Goal: Communication & Community: Answer question/provide support

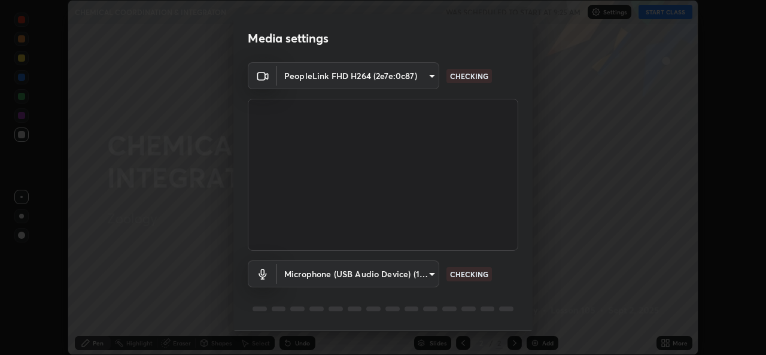
scroll to position [355, 766]
click at [692, 271] on div "Media settings PeopleLink FHD H264 (2e7e:0c87) 7dc34e4d514fcc7c21c5185d56078488…" at bounding box center [383, 177] width 766 height 355
click at [433, 77] on body "Erase all CHEMICAL COORDINATION & INTEGRATON WAS SCHEDULED TO START AT 9:25 AM …" at bounding box center [383, 177] width 766 height 355
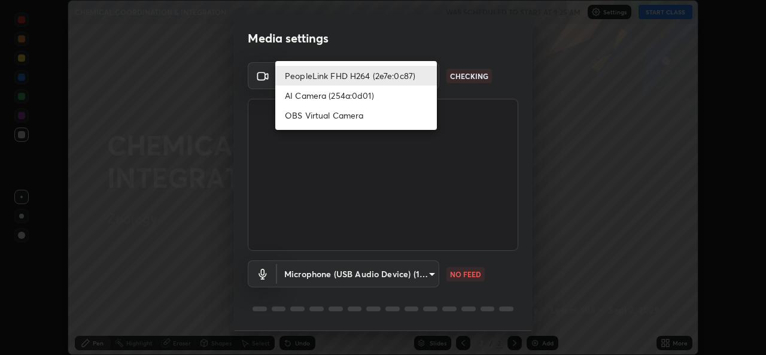
click at [319, 79] on li "PeopleLink FHD H264 (2e7e:0c87)" at bounding box center [356, 76] width 162 height 20
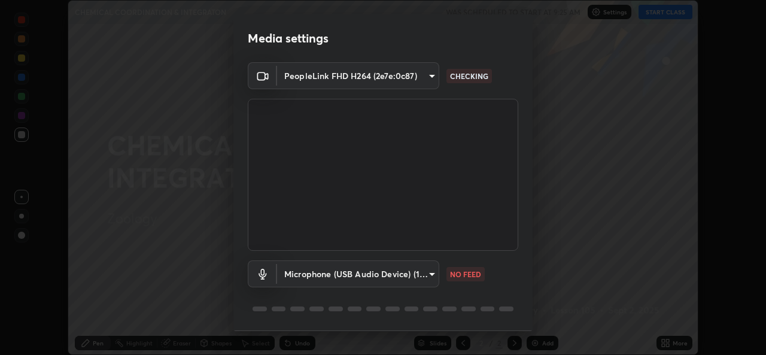
click at [324, 78] on body "Erase all CHEMICAL COORDINATION & INTEGRATON WAS SCHEDULED TO START AT 9:25 AM …" at bounding box center [383, 177] width 766 height 355
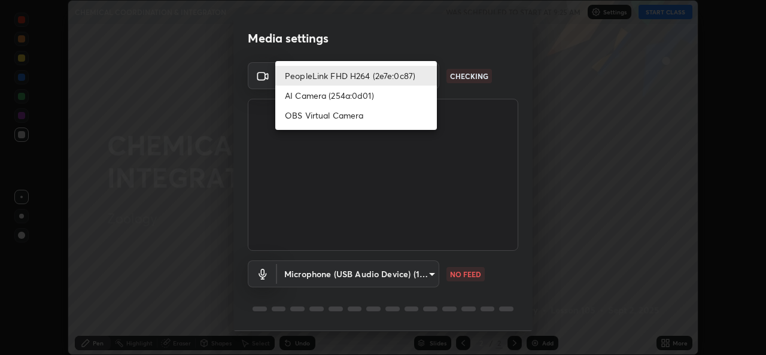
click at [325, 97] on li "AI Camera (254a:0d01)" at bounding box center [356, 96] width 162 height 20
type input "664947b118d8751b82732ff26bbc17451969833cab06c9456bae3d5566fa4814"
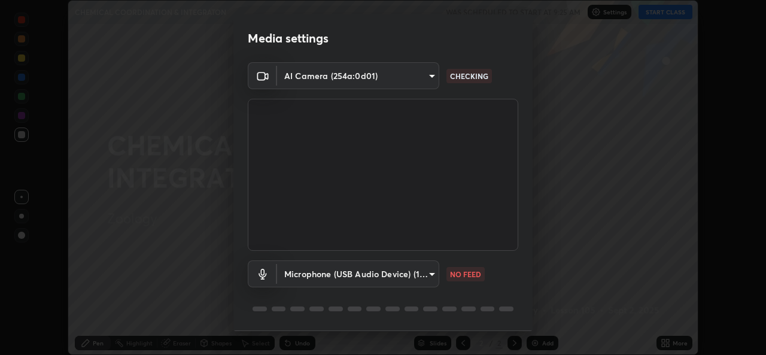
click at [432, 276] on body "Erase all CHEMICAL COORDINATION & INTEGRATON WAS SCHEDULED TO START AT 9:25 AM …" at bounding box center [383, 177] width 766 height 355
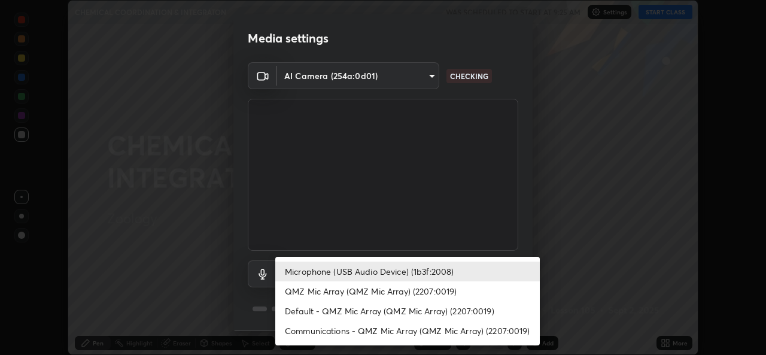
click at [325, 294] on li "QMZ Mic Array (QMZ Mic Array) (2207:0019)" at bounding box center [407, 291] width 265 height 20
type input "bbc8fd7e683fd8baaf81d9dab48115cacf0d252b643c3a7d3b98a5bc8513960e"
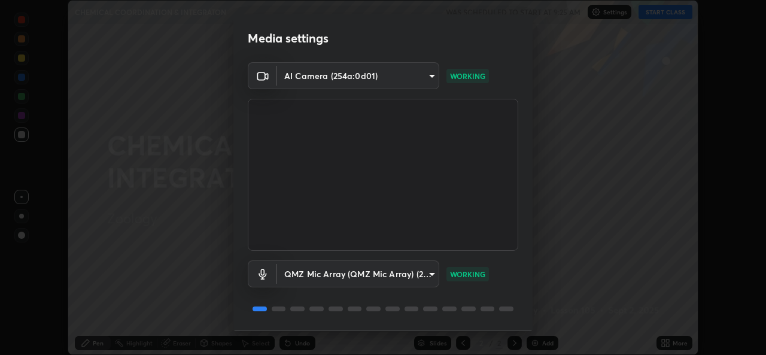
scroll to position [38, 0]
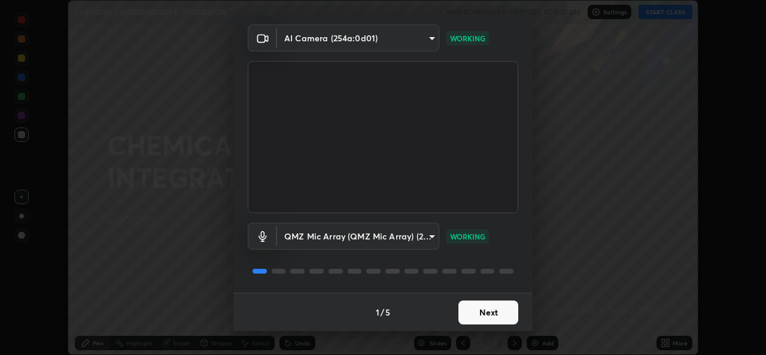
click at [499, 318] on button "Next" at bounding box center [489, 313] width 60 height 24
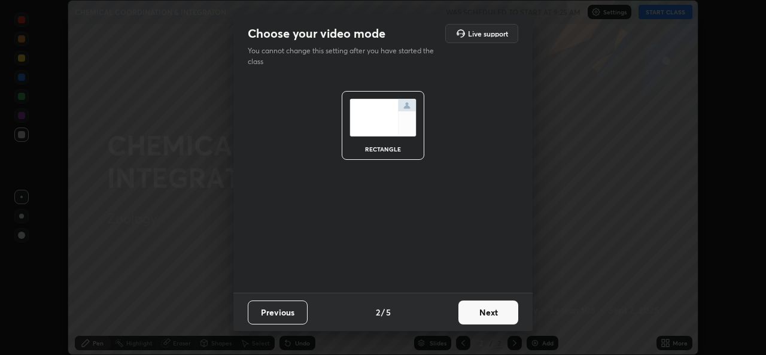
click at [501, 313] on button "Next" at bounding box center [489, 313] width 60 height 24
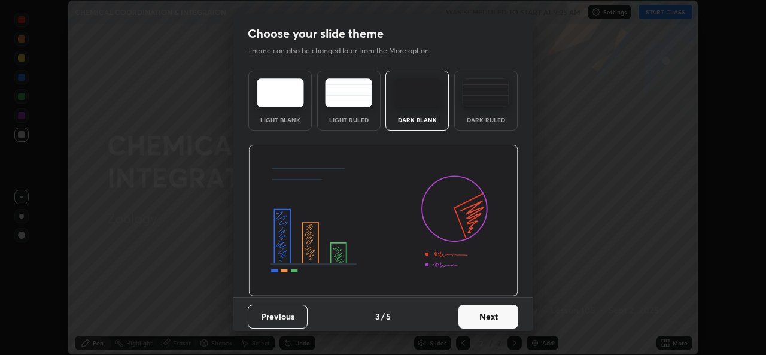
click at [508, 315] on button "Next" at bounding box center [489, 317] width 60 height 24
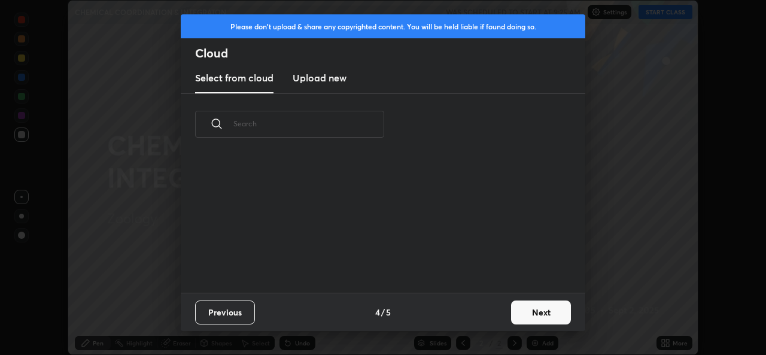
click at [533, 316] on button "Next" at bounding box center [541, 313] width 60 height 24
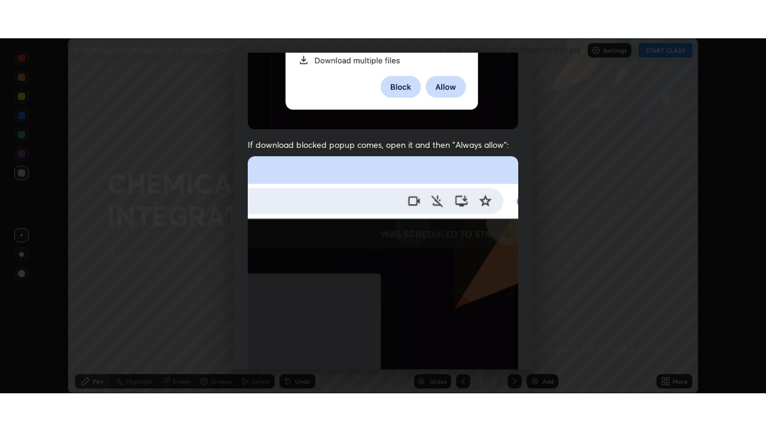
scroll to position [282, 0]
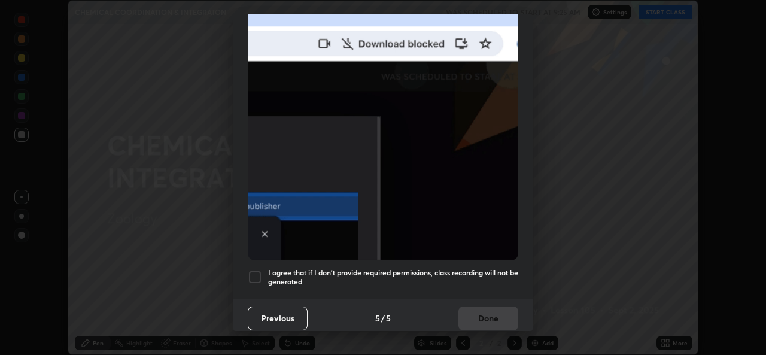
click at [477, 269] on h5 "I agree that if I don't provide required permissions, class recording will not …" at bounding box center [393, 277] width 250 height 19
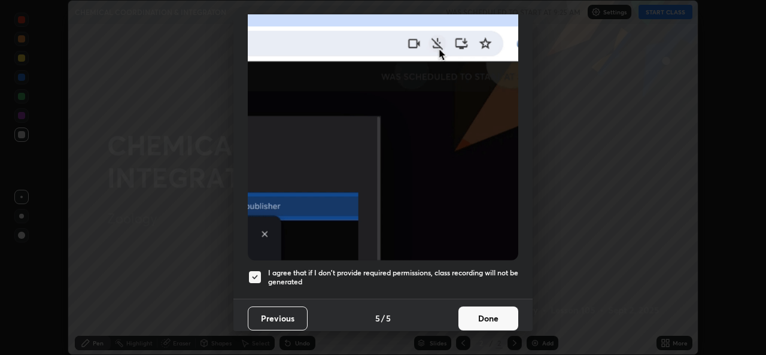
click at [483, 309] on button "Done" at bounding box center [489, 319] width 60 height 24
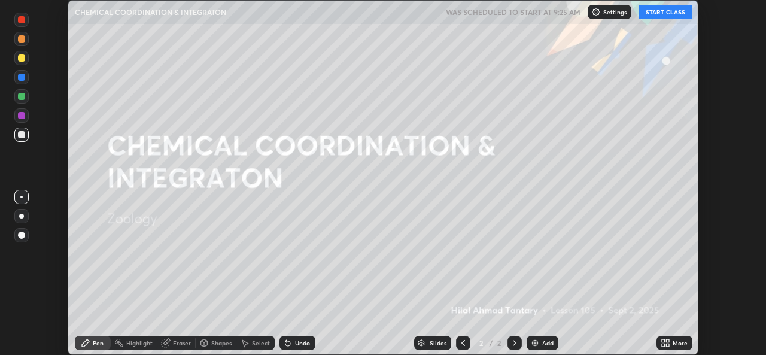
click at [660, 15] on button "START CLASS" at bounding box center [666, 12] width 54 height 14
click at [669, 346] on icon at bounding box center [667, 345] width 3 height 3
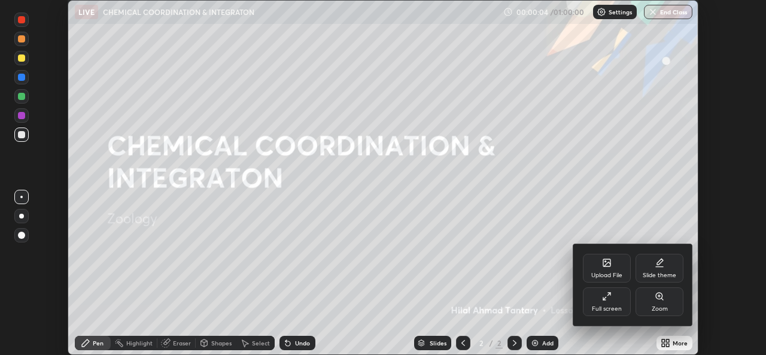
click at [610, 304] on div "Full screen" at bounding box center [607, 301] width 48 height 29
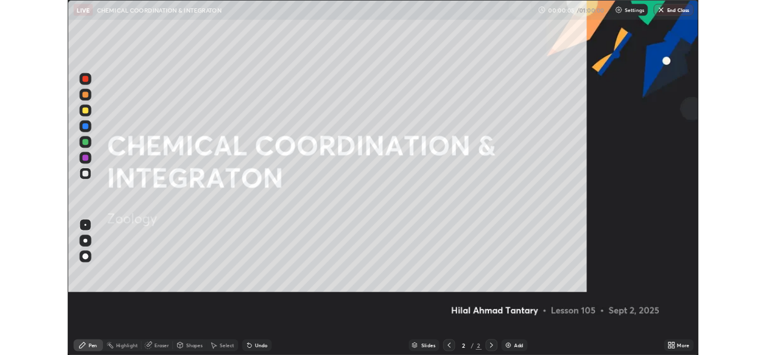
scroll to position [431, 766]
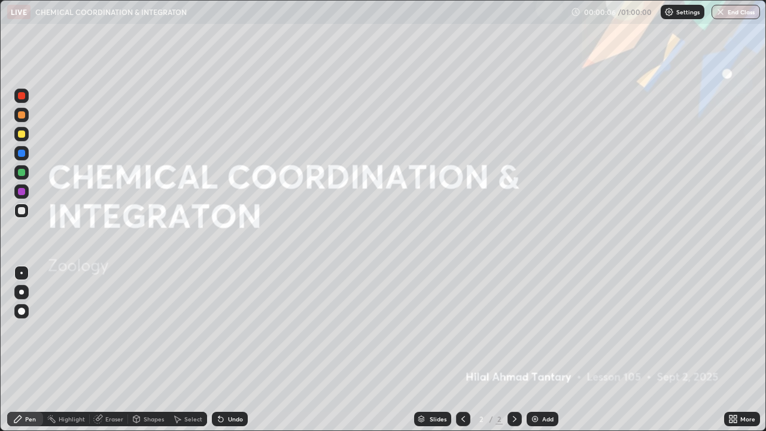
click at [735, 354] on icon at bounding box center [735, 417] width 3 height 3
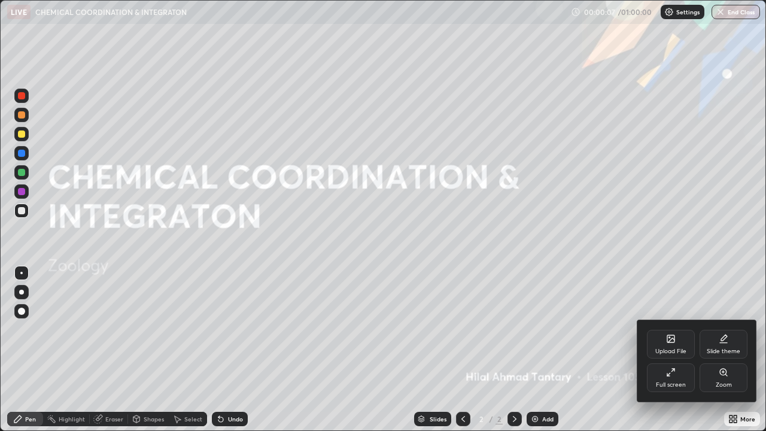
click at [673, 354] on div "Full screen" at bounding box center [671, 385] width 30 height 6
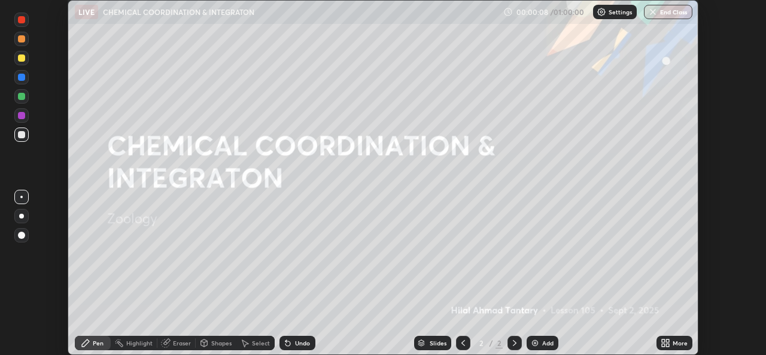
scroll to position [59518, 59107]
click at [22, 216] on div at bounding box center [21, 216] width 5 height 5
click at [293, 344] on div "Undo" at bounding box center [298, 343] width 36 height 14
click at [296, 343] on div "Undo" at bounding box center [302, 343] width 15 height 6
click at [298, 349] on div "Undo" at bounding box center [298, 343] width 36 height 14
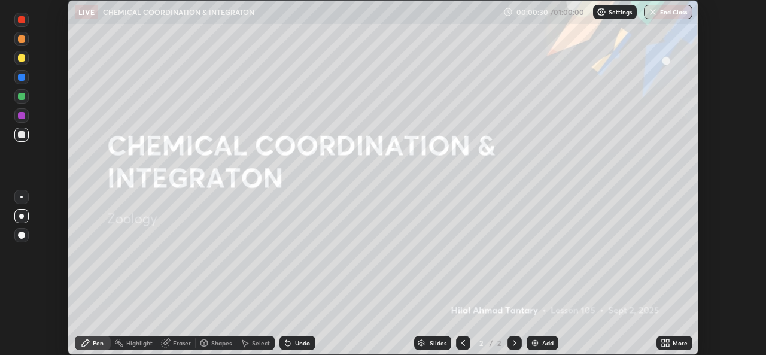
click at [213, 346] on div "Shapes" at bounding box center [221, 343] width 20 height 6
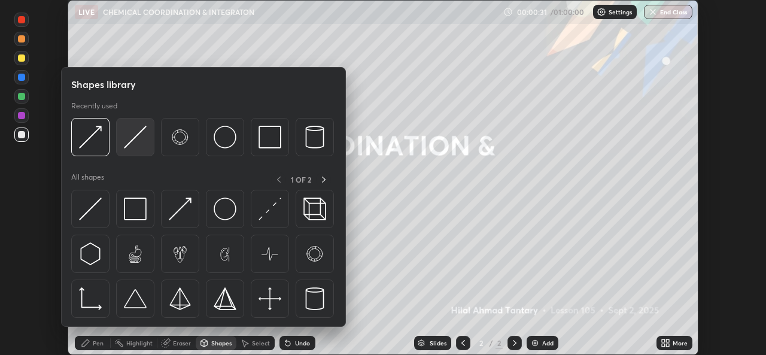
click at [139, 147] on img at bounding box center [135, 137] width 23 height 23
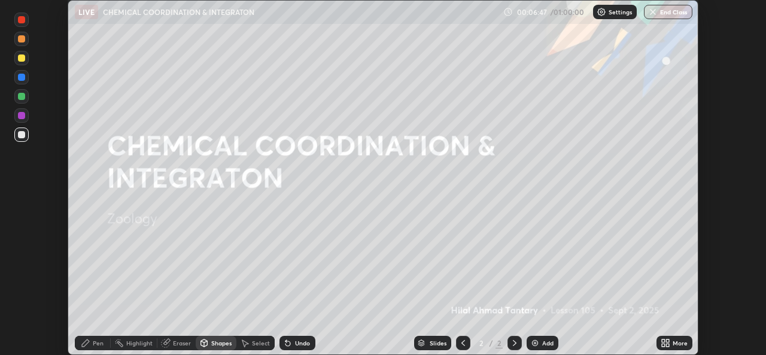
click at [217, 341] on div "Shapes" at bounding box center [221, 343] width 20 height 6
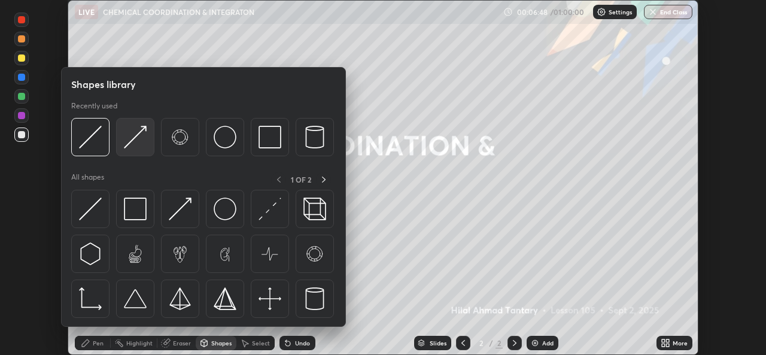
click at [141, 138] on img at bounding box center [135, 137] width 23 height 23
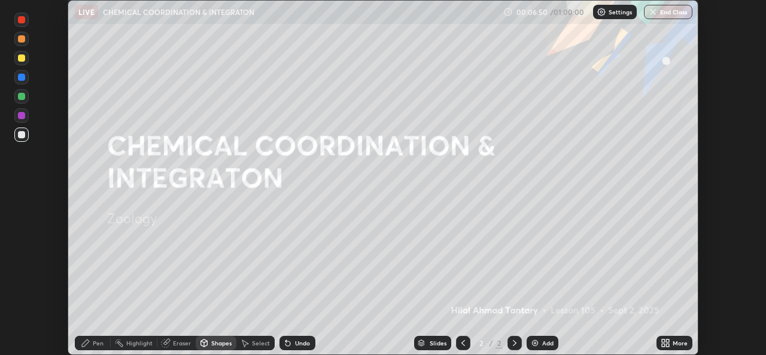
click at [97, 341] on div "Pen" at bounding box center [98, 343] width 11 height 6
click at [292, 342] on div "Undo" at bounding box center [298, 343] width 36 height 14
click at [219, 344] on div "Shapes" at bounding box center [221, 343] width 20 height 6
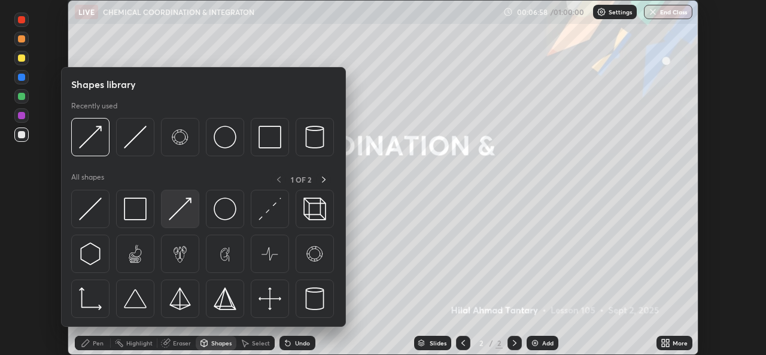
click at [178, 212] on img at bounding box center [180, 209] width 23 height 23
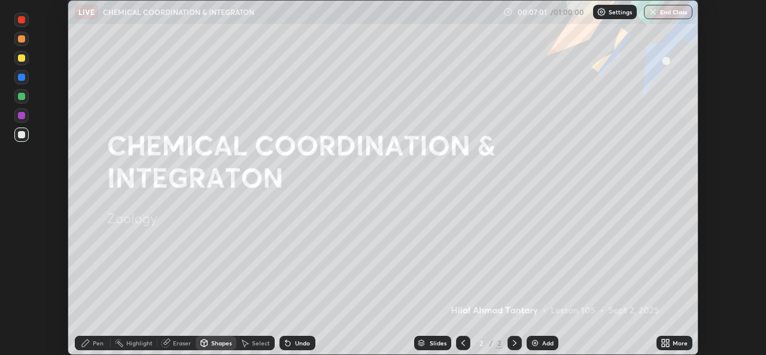
click at [98, 343] on div "Pen" at bounding box center [98, 343] width 11 height 6
click at [23, 99] on div at bounding box center [21, 96] width 7 height 7
click at [219, 342] on div "Shapes" at bounding box center [221, 343] width 20 height 6
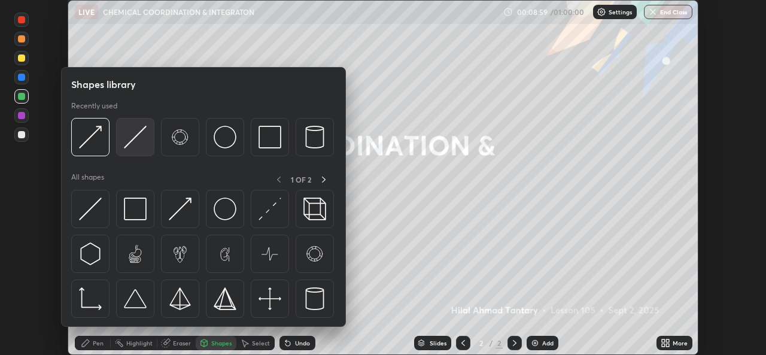
click at [138, 142] on img at bounding box center [135, 137] width 23 height 23
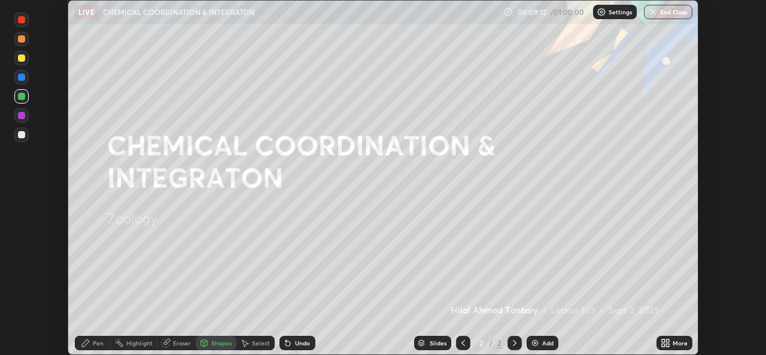
click at [99, 342] on div "Pen" at bounding box center [98, 343] width 11 height 6
click at [22, 80] on div at bounding box center [21, 77] width 7 height 7
click at [296, 342] on div "Undo" at bounding box center [302, 343] width 15 height 6
click at [211, 345] on div "Shapes" at bounding box center [221, 343] width 20 height 6
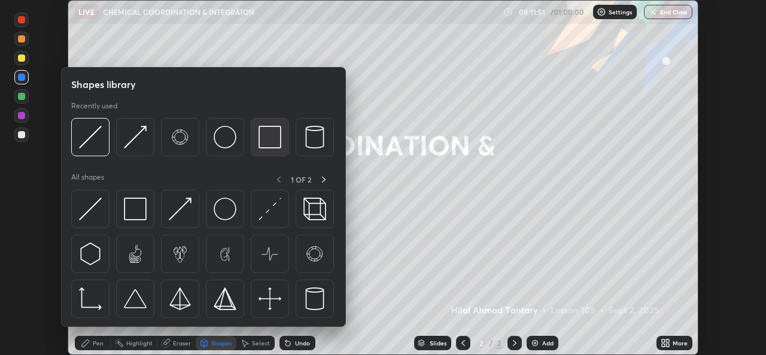
click at [271, 143] on img at bounding box center [270, 137] width 23 height 23
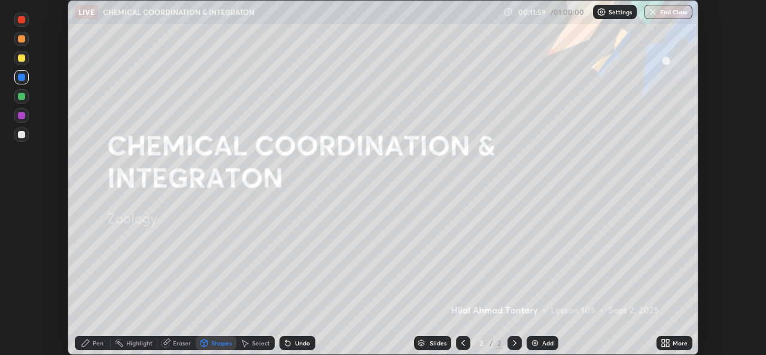
click at [99, 342] on div "Pen" at bounding box center [98, 343] width 11 height 6
click at [533, 344] on img at bounding box center [535, 343] width 10 height 10
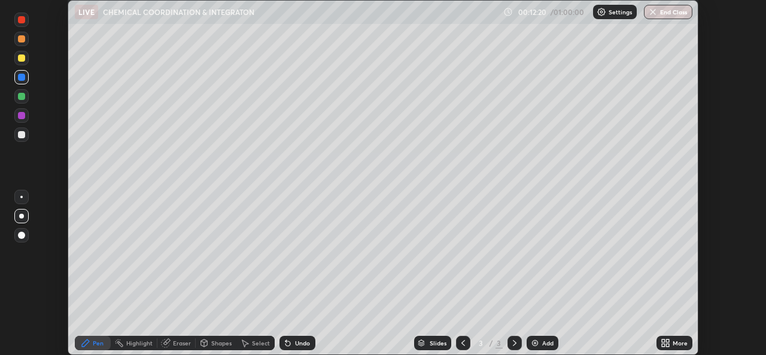
click at [292, 343] on div "Undo" at bounding box center [298, 343] width 36 height 14
click at [293, 342] on div "Undo" at bounding box center [298, 343] width 36 height 14
click at [293, 347] on div "Undo" at bounding box center [298, 343] width 36 height 14
click at [212, 347] on div "Shapes" at bounding box center [216, 343] width 41 height 14
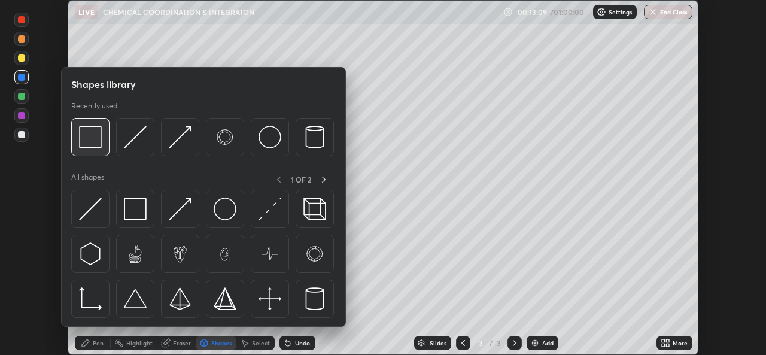
click at [105, 148] on div at bounding box center [90, 137] width 38 height 38
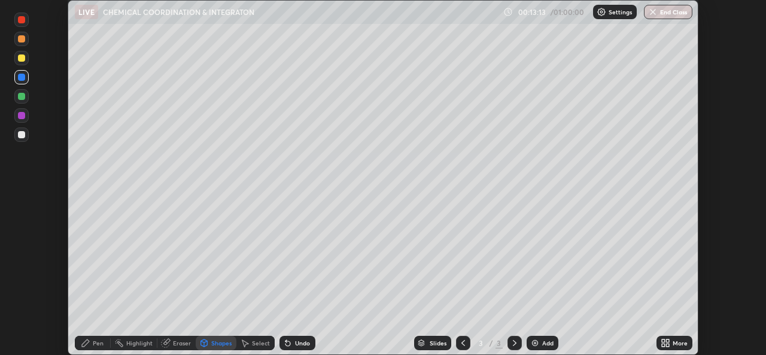
click at [96, 347] on div "Pen" at bounding box center [93, 343] width 36 height 14
click at [462, 345] on icon at bounding box center [464, 343] width 10 height 10
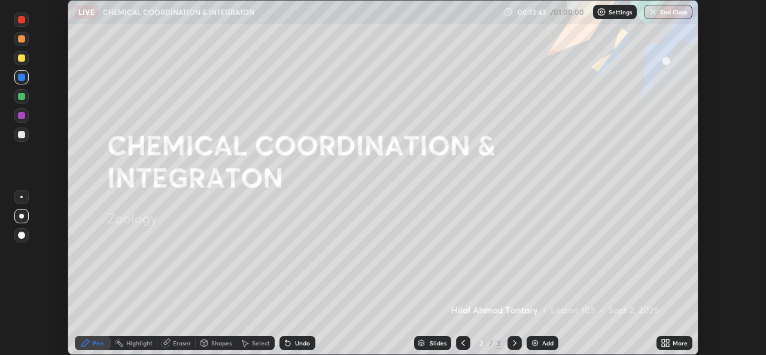
click at [514, 343] on icon at bounding box center [515, 343] width 10 height 10
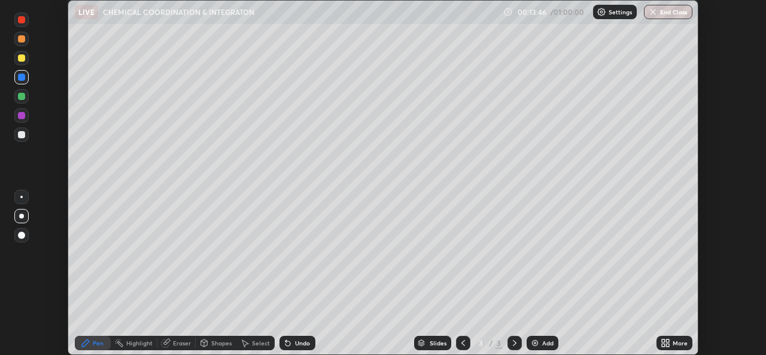
click at [19, 58] on div at bounding box center [21, 57] width 7 height 7
click at [211, 340] on div "Shapes" at bounding box center [221, 343] width 20 height 6
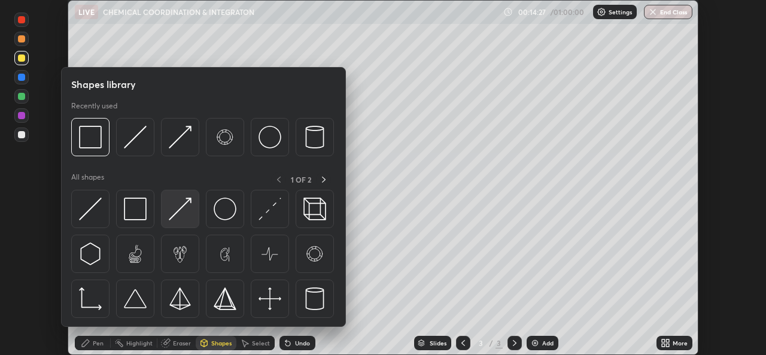
click at [179, 210] on img at bounding box center [180, 209] width 23 height 23
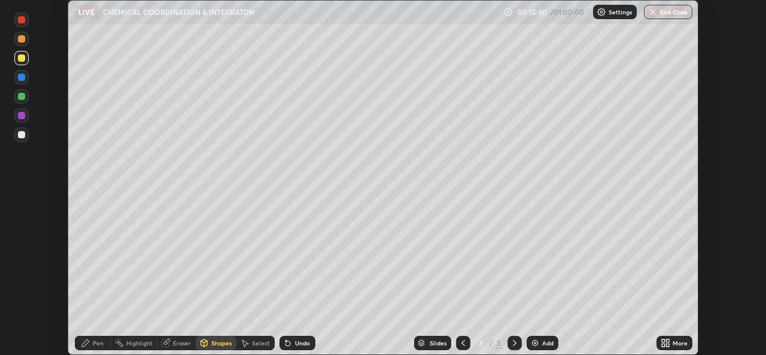
click at [22, 41] on div at bounding box center [21, 38] width 7 height 7
click at [295, 342] on div "Undo" at bounding box center [302, 343] width 15 height 6
click at [94, 348] on div "Pen" at bounding box center [93, 343] width 36 height 14
click at [22, 22] on div at bounding box center [21, 19] width 7 height 7
click at [214, 345] on div "Shapes" at bounding box center [221, 343] width 20 height 6
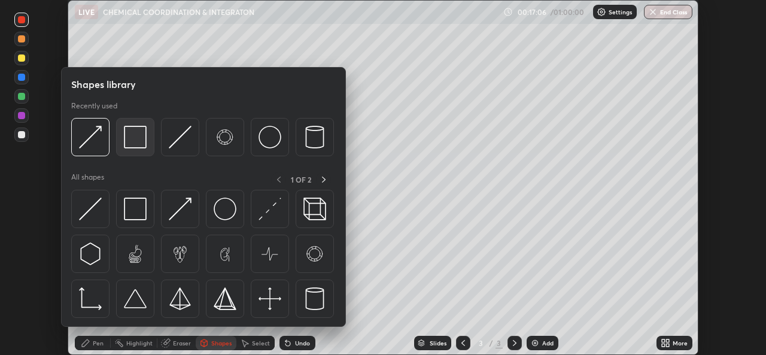
click at [135, 144] on img at bounding box center [135, 137] width 23 height 23
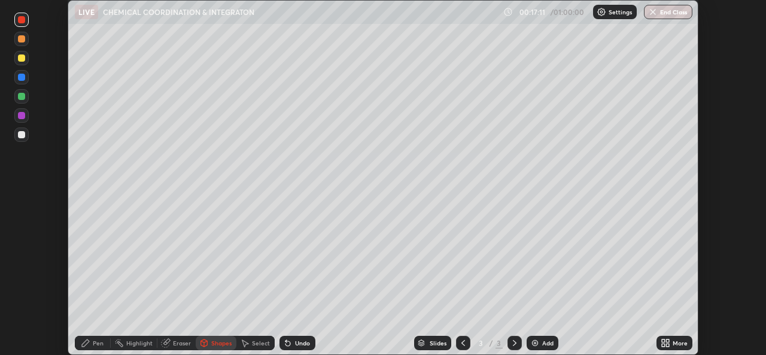
click at [93, 342] on div "Pen" at bounding box center [98, 343] width 11 height 6
click at [535, 345] on img at bounding box center [535, 343] width 10 height 10
click at [463, 345] on icon at bounding box center [464, 343] width 4 height 6
click at [462, 344] on icon at bounding box center [464, 343] width 4 height 6
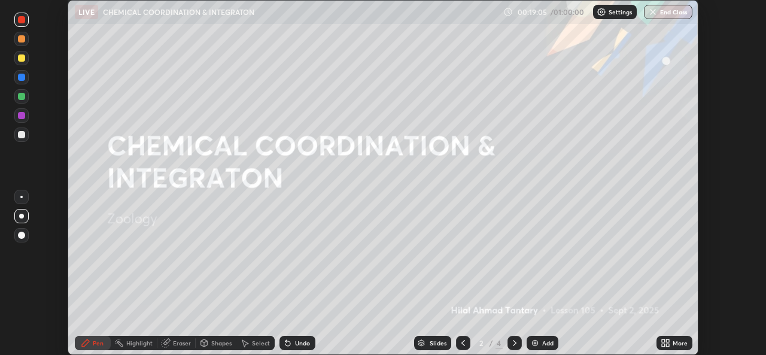
click at [510, 341] on icon at bounding box center [515, 343] width 10 height 10
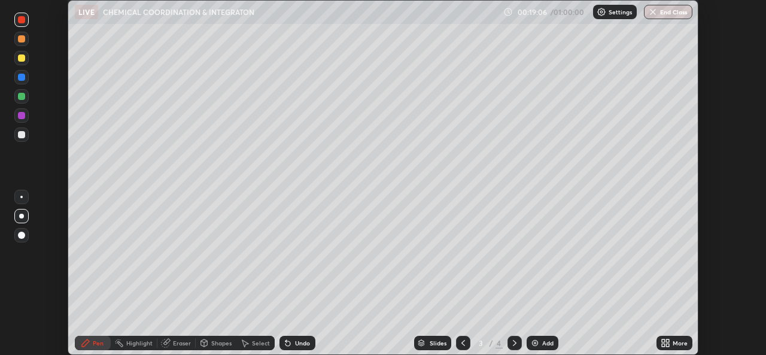
click at [514, 343] on icon at bounding box center [515, 343] width 10 height 10
click at [216, 345] on div "Shapes" at bounding box center [221, 343] width 20 height 6
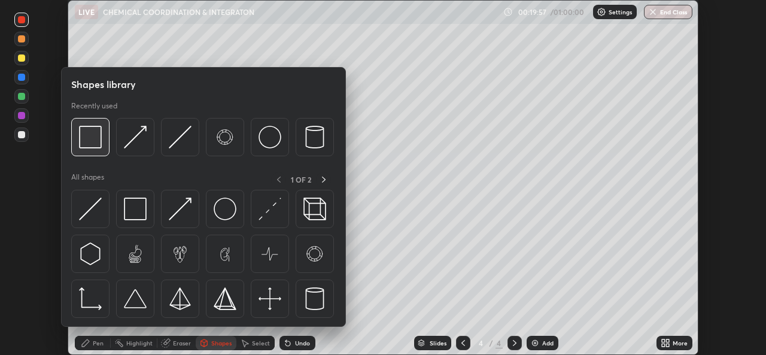
click at [102, 145] on img at bounding box center [90, 137] width 23 height 23
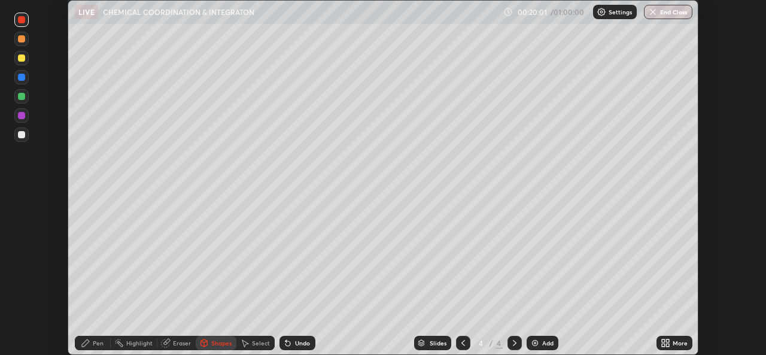
click at [92, 345] on div "Pen" at bounding box center [93, 343] width 36 height 14
click at [462, 341] on icon at bounding box center [464, 343] width 4 height 6
click at [462, 342] on icon at bounding box center [464, 343] width 10 height 10
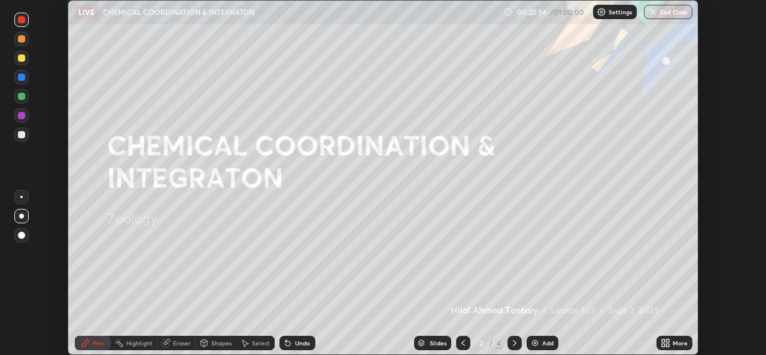
click at [513, 344] on icon at bounding box center [515, 343] width 10 height 10
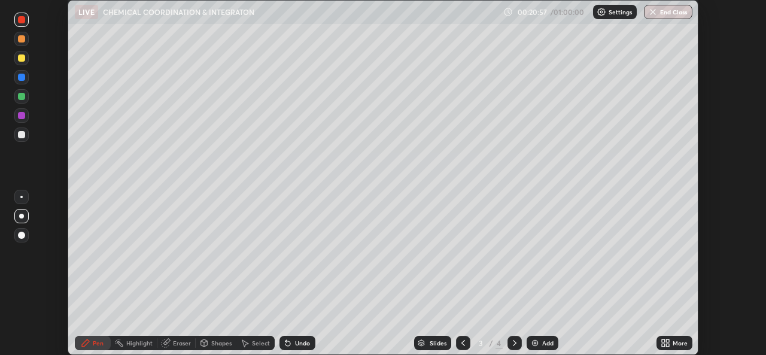
click at [514, 344] on icon at bounding box center [515, 343] width 10 height 10
click at [20, 134] on div at bounding box center [21, 134] width 7 height 7
click at [299, 349] on div "Undo" at bounding box center [298, 343] width 36 height 14
click at [297, 345] on div "Undo" at bounding box center [302, 343] width 15 height 6
click at [213, 342] on div "Shapes" at bounding box center [221, 343] width 20 height 6
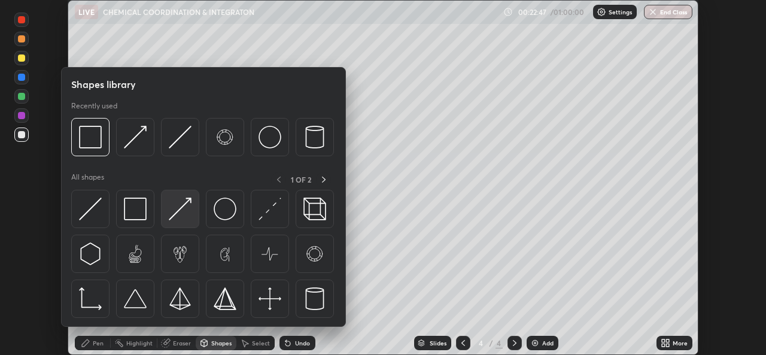
click at [184, 209] on img at bounding box center [180, 209] width 23 height 23
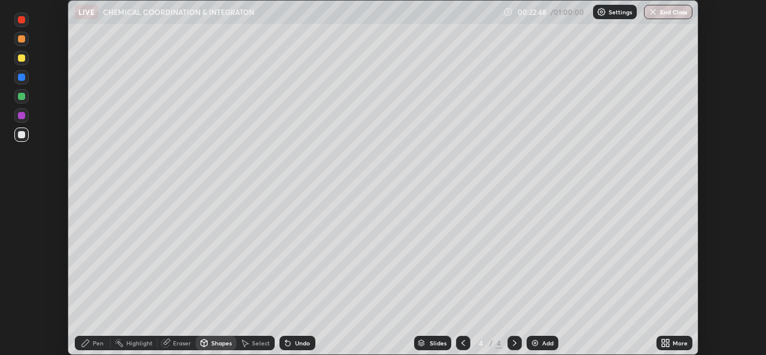
click at [24, 98] on div at bounding box center [21, 96] width 7 height 7
click at [99, 345] on div "Pen" at bounding box center [98, 343] width 11 height 6
click at [18, 116] on div at bounding box center [21, 115] width 7 height 7
click at [292, 345] on div "Undo" at bounding box center [298, 343] width 36 height 14
click at [291, 349] on div "Undo" at bounding box center [298, 343] width 36 height 14
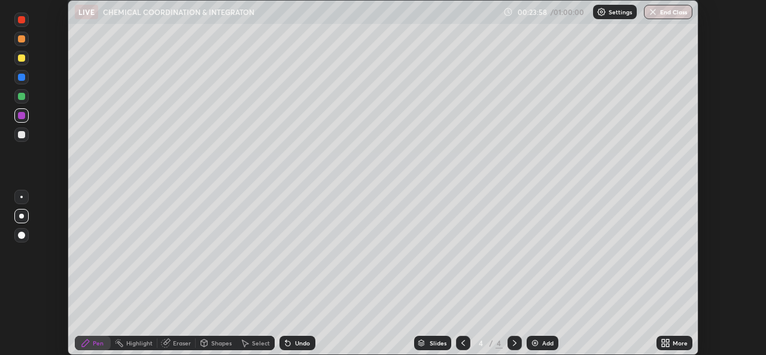
click at [20, 97] on div at bounding box center [21, 96] width 7 height 7
click at [214, 344] on div "Shapes" at bounding box center [221, 343] width 20 height 6
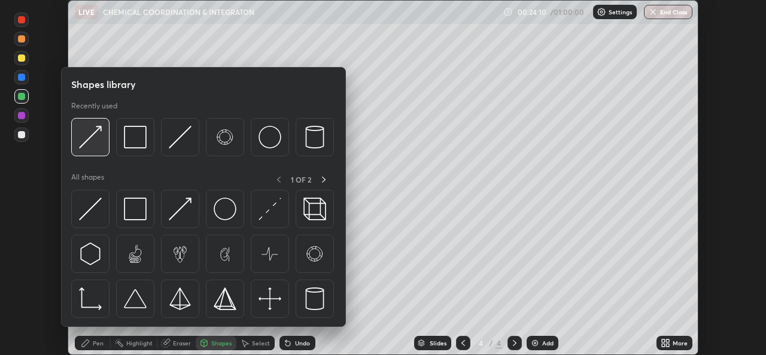
click at [99, 144] on img at bounding box center [90, 137] width 23 height 23
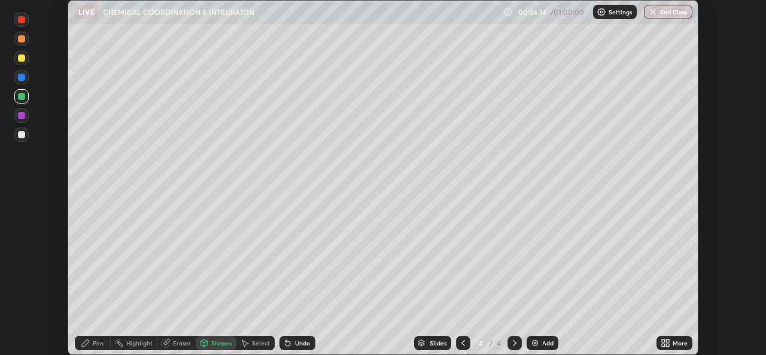
click at [23, 37] on div at bounding box center [21, 38] width 7 height 7
click at [287, 342] on icon at bounding box center [288, 343] width 5 height 5
click at [81, 346] on icon at bounding box center [86, 343] width 10 height 10
click at [175, 343] on div "Eraser" at bounding box center [182, 343] width 18 height 6
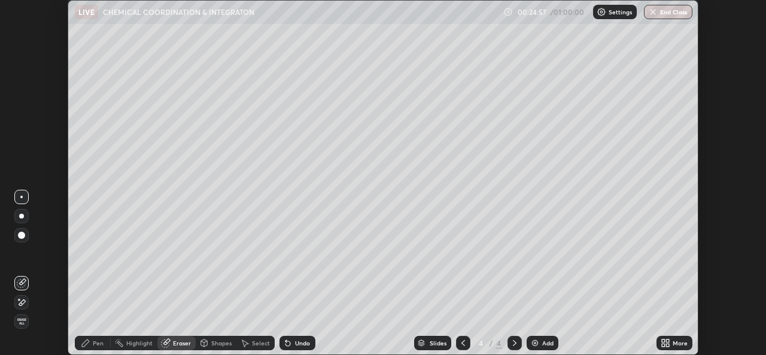
click at [94, 344] on div "Pen" at bounding box center [98, 343] width 11 height 6
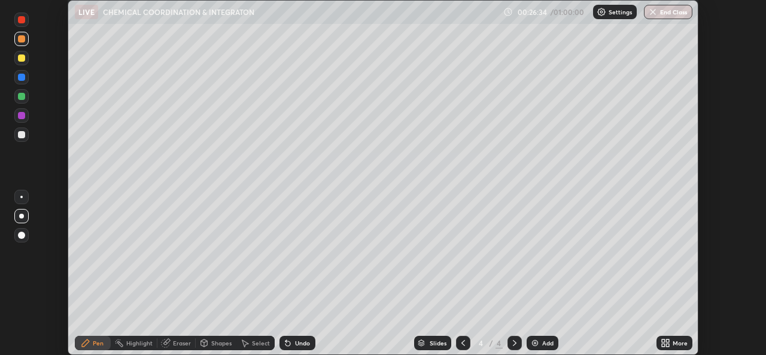
click at [25, 22] on div at bounding box center [21, 20] width 14 height 14
click at [208, 341] on icon at bounding box center [204, 343] width 10 height 10
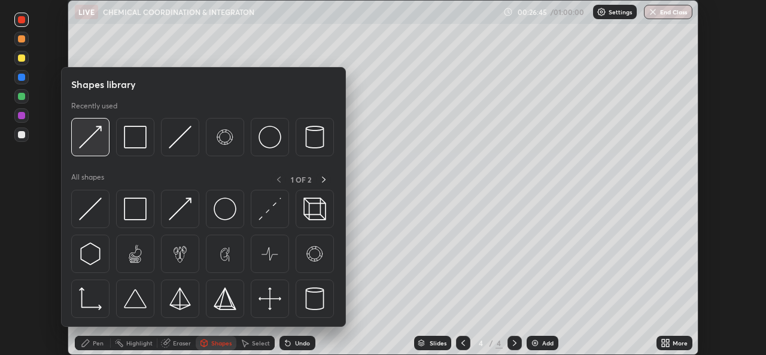
click at [93, 146] on img at bounding box center [90, 137] width 23 height 23
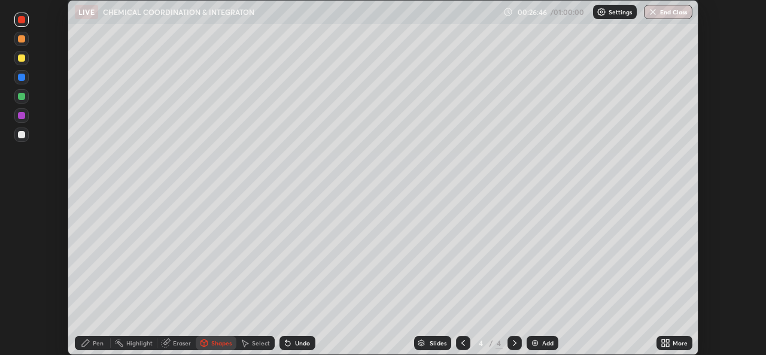
click at [95, 345] on div "Pen" at bounding box center [98, 343] width 11 height 6
click at [21, 76] on div at bounding box center [21, 77] width 7 height 7
click at [213, 348] on div "Shapes" at bounding box center [216, 343] width 41 height 14
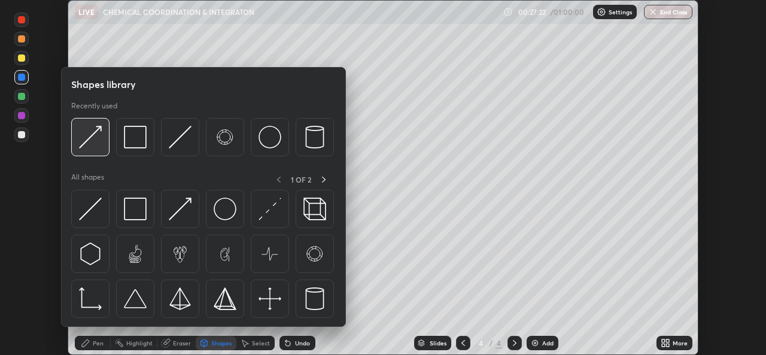
click at [90, 140] on img at bounding box center [90, 137] width 23 height 23
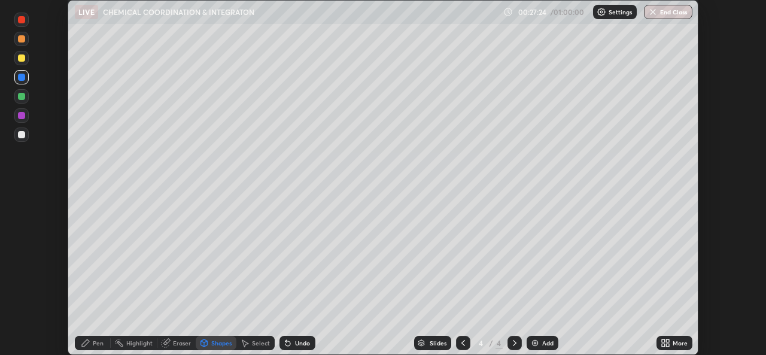
click at [91, 344] on div "Pen" at bounding box center [93, 343] width 36 height 14
click at [219, 343] on div "Shapes" at bounding box center [221, 343] width 20 height 6
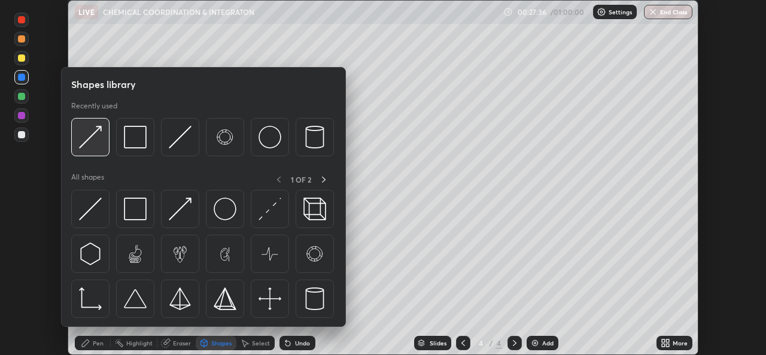
click at [97, 145] on img at bounding box center [90, 137] width 23 height 23
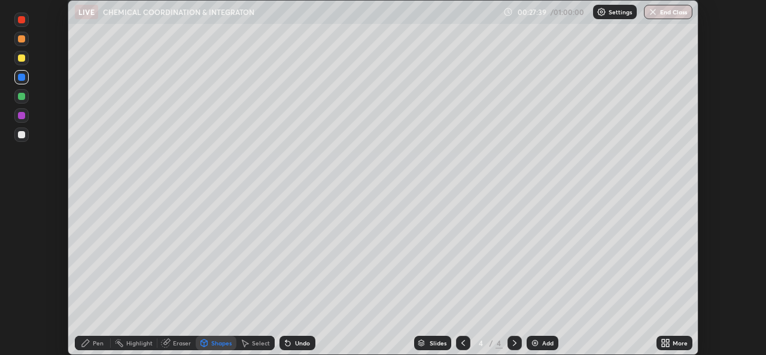
click at [97, 348] on div "Pen" at bounding box center [93, 343] width 36 height 14
click at [20, 135] on div at bounding box center [21, 134] width 7 height 7
click at [223, 345] on div "Shapes" at bounding box center [221, 343] width 20 height 6
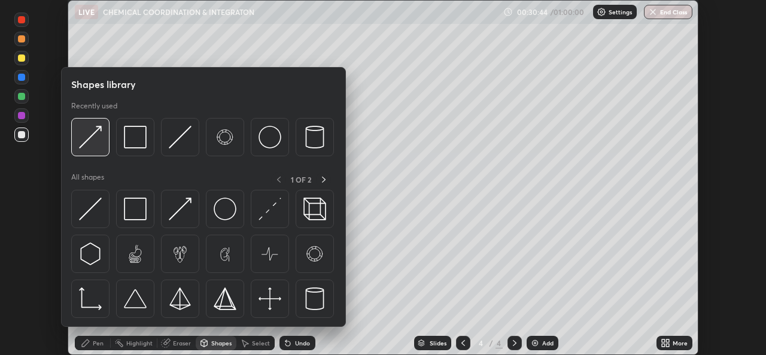
click at [98, 144] on img at bounding box center [90, 137] width 23 height 23
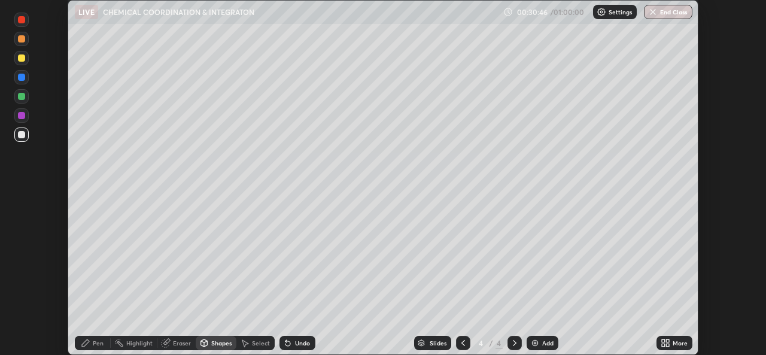
click at [96, 345] on div "Pen" at bounding box center [98, 343] width 11 height 6
click at [216, 343] on div "Shapes" at bounding box center [221, 343] width 20 height 6
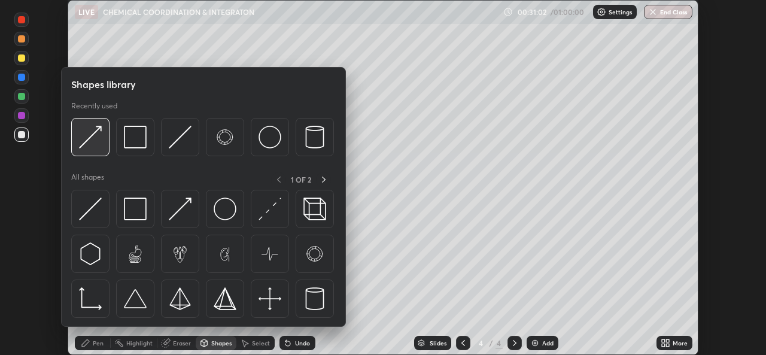
click at [90, 145] on img at bounding box center [90, 137] width 23 height 23
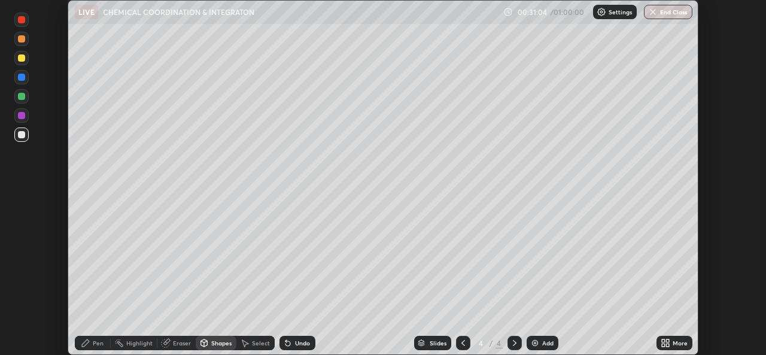
click at [96, 349] on div "Pen" at bounding box center [93, 343] width 36 height 14
click at [19, 60] on div at bounding box center [21, 57] width 7 height 7
click at [299, 341] on div "Undo" at bounding box center [302, 343] width 15 height 6
click at [302, 336] on div "Undo" at bounding box center [298, 343] width 36 height 14
click at [217, 343] on div "Shapes" at bounding box center [221, 343] width 20 height 6
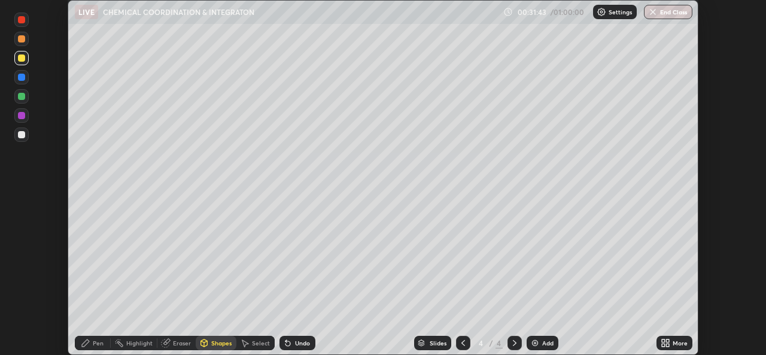
click at [96, 345] on div "Pen" at bounding box center [98, 343] width 11 height 6
click at [216, 343] on div "Shapes" at bounding box center [221, 343] width 20 height 6
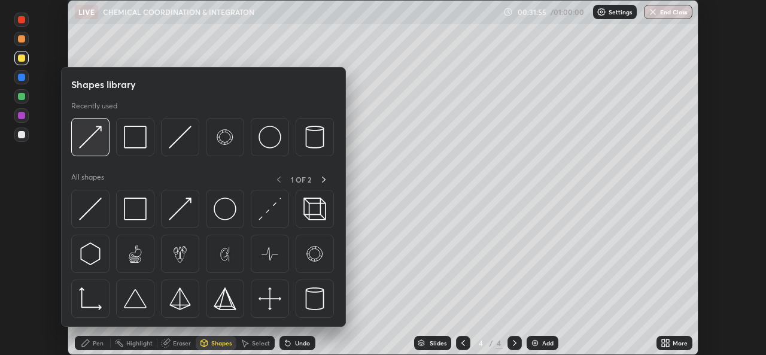
click at [92, 147] on img at bounding box center [90, 137] width 23 height 23
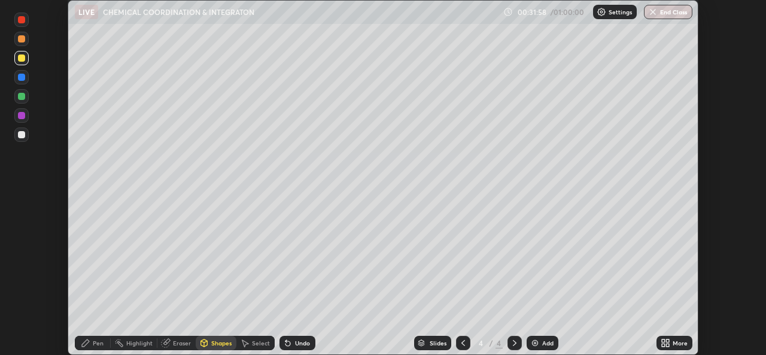
click at [97, 343] on div "Pen" at bounding box center [98, 343] width 11 height 6
click at [20, 117] on div at bounding box center [21, 115] width 7 height 7
click at [532, 342] on img at bounding box center [535, 343] width 10 height 10
click at [173, 345] on div "Eraser" at bounding box center [182, 343] width 18 height 6
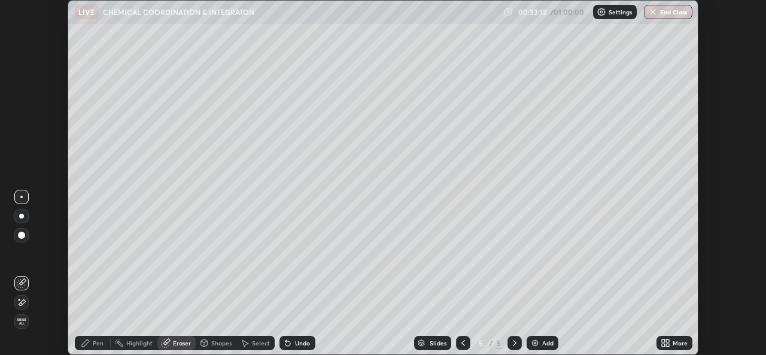
click at [92, 345] on div "Pen" at bounding box center [93, 343] width 36 height 14
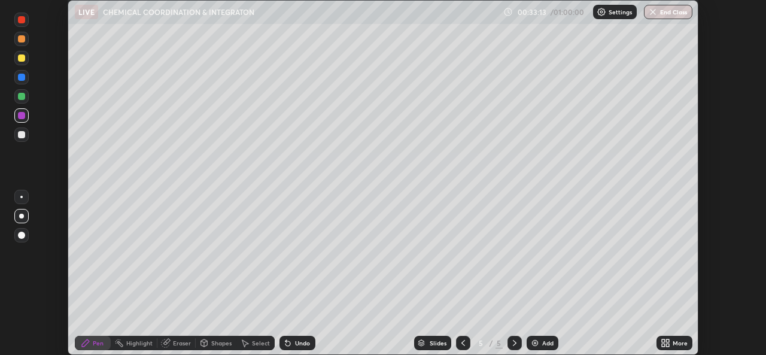
click at [460, 342] on icon at bounding box center [464, 343] width 10 height 10
click at [463, 343] on icon at bounding box center [464, 343] width 10 height 10
click at [462, 343] on icon at bounding box center [464, 343] width 10 height 10
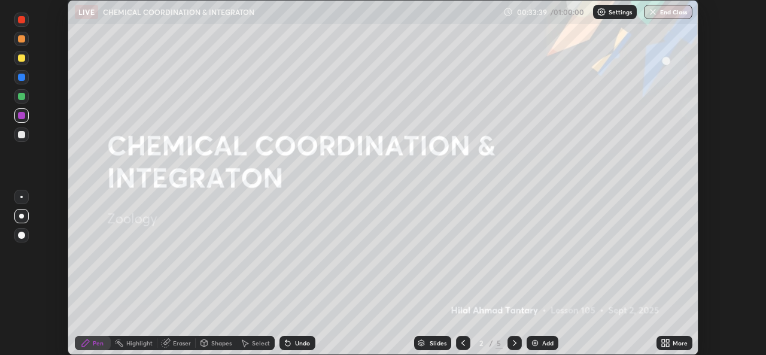
click at [514, 343] on icon at bounding box center [515, 343] width 10 height 10
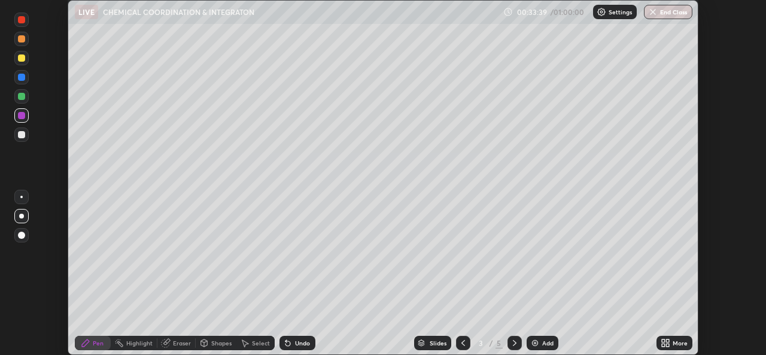
click at [513, 342] on icon at bounding box center [515, 343] width 10 height 10
click at [19, 134] on div at bounding box center [21, 134] width 7 height 7
click at [211, 342] on div "Shapes" at bounding box center [221, 343] width 20 height 6
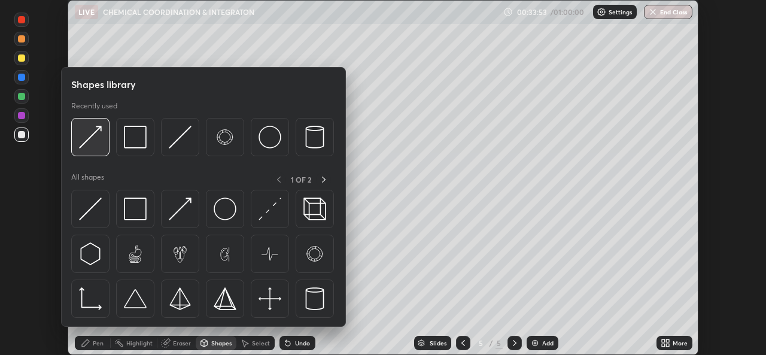
click at [95, 147] on img at bounding box center [90, 137] width 23 height 23
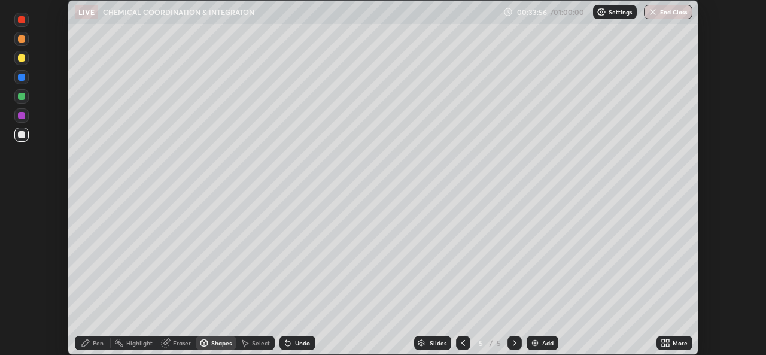
click at [219, 343] on div "Shapes" at bounding box center [221, 343] width 20 height 6
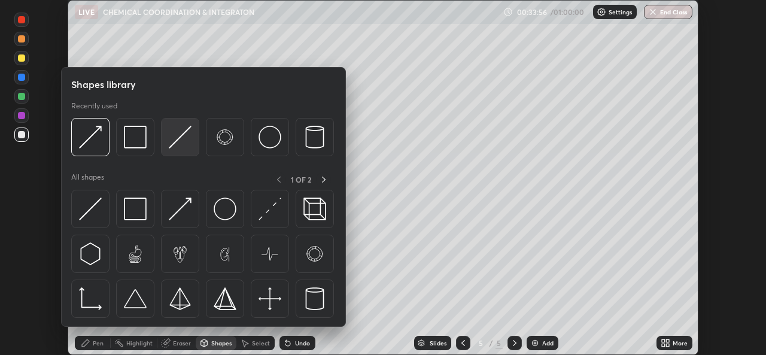
click at [176, 147] on img at bounding box center [180, 137] width 23 height 23
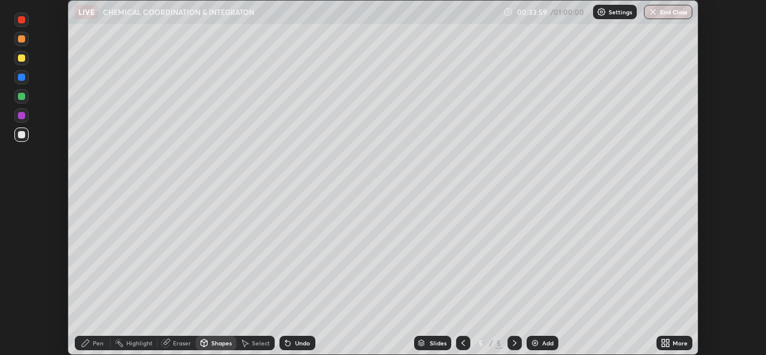
click at [100, 348] on div "Pen" at bounding box center [93, 343] width 36 height 14
click at [295, 345] on div "Undo" at bounding box center [302, 343] width 15 height 6
click at [297, 344] on div "Undo" at bounding box center [302, 343] width 15 height 6
click at [219, 345] on div "Shapes" at bounding box center [221, 343] width 20 height 6
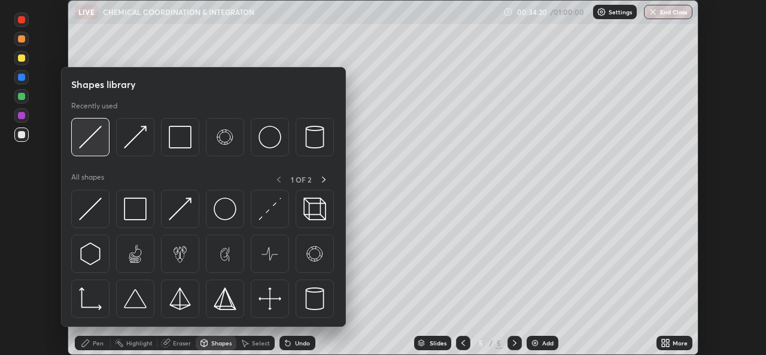
click at [95, 148] on div at bounding box center [90, 137] width 38 height 38
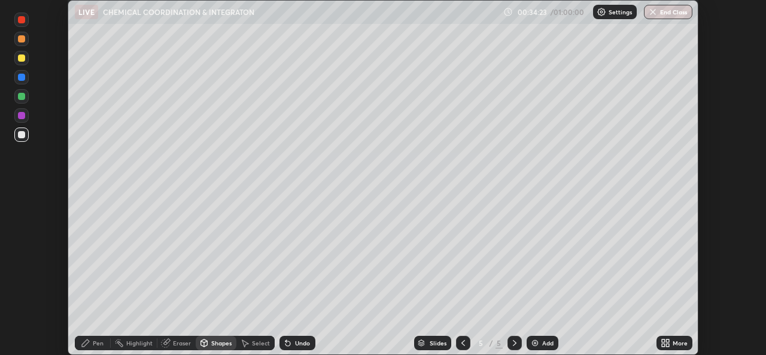
click at [87, 345] on icon at bounding box center [86, 343] width 10 height 10
click at [213, 347] on div "Shapes" at bounding box center [216, 343] width 41 height 14
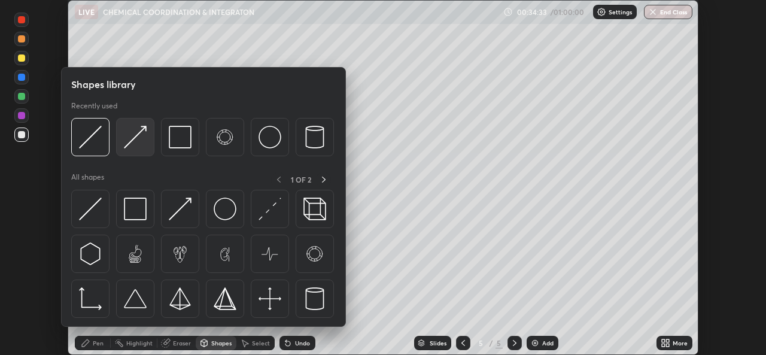
click at [135, 147] on img at bounding box center [135, 137] width 23 height 23
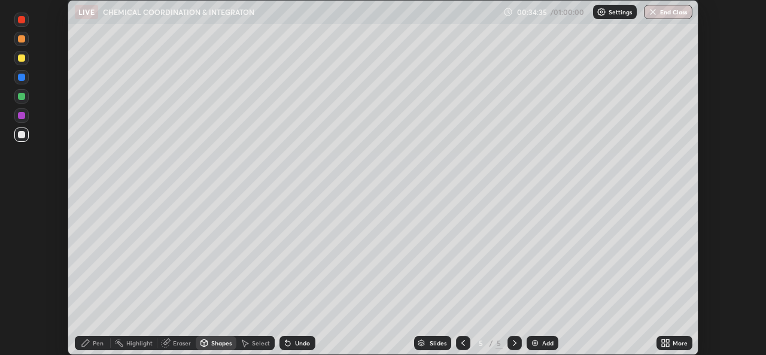
click at [95, 342] on div "Pen" at bounding box center [98, 343] width 11 height 6
click at [23, 101] on div at bounding box center [21, 96] width 14 height 14
click at [210, 342] on div "Shapes" at bounding box center [216, 343] width 41 height 14
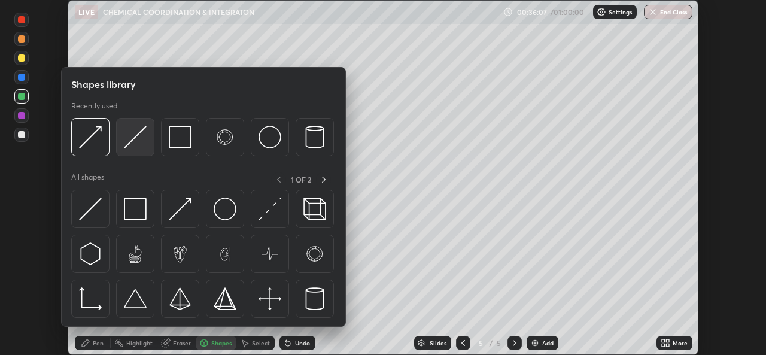
click at [132, 144] on img at bounding box center [135, 137] width 23 height 23
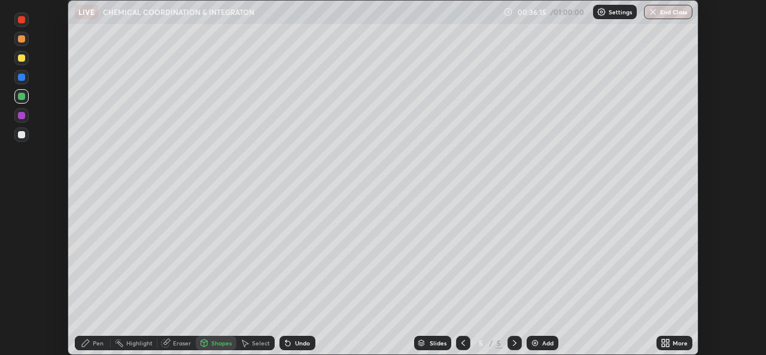
click at [96, 338] on div "Pen" at bounding box center [93, 343] width 36 height 14
click at [21, 114] on div at bounding box center [21, 115] width 7 height 7
click at [21, 134] on div at bounding box center [21, 134] width 7 height 7
click at [295, 344] on div "Undo" at bounding box center [302, 343] width 15 height 6
click at [295, 347] on div "Undo" at bounding box center [298, 343] width 36 height 14
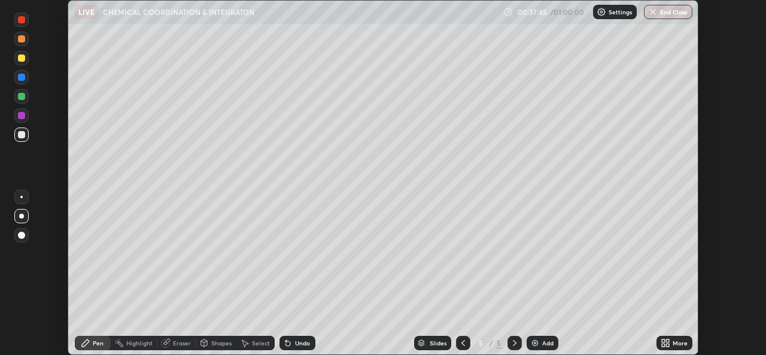
click at [96, 347] on div "Pen" at bounding box center [93, 343] width 36 height 14
click at [20, 96] on div at bounding box center [21, 96] width 7 height 7
click at [19, 80] on div at bounding box center [21, 77] width 7 height 7
click at [295, 343] on div "Undo" at bounding box center [302, 343] width 15 height 6
click at [295, 344] on div "Undo" at bounding box center [302, 343] width 15 height 6
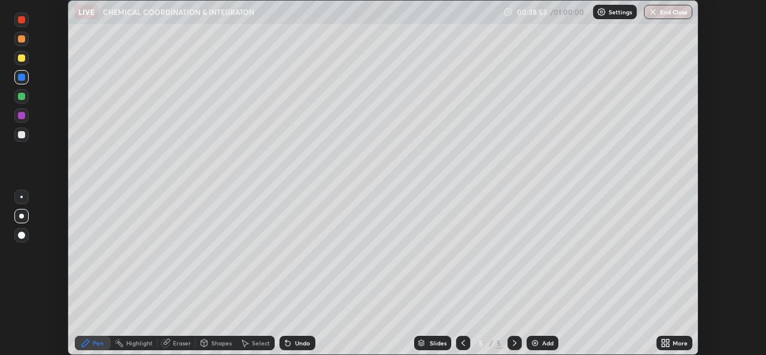
click at [293, 344] on div "Undo" at bounding box center [298, 343] width 36 height 14
click at [19, 25] on div at bounding box center [21, 20] width 14 height 14
click at [213, 345] on div "Shapes" at bounding box center [221, 343] width 20 height 6
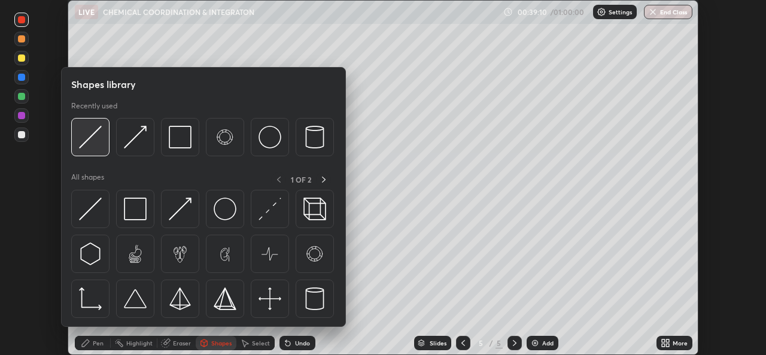
click at [100, 147] on img at bounding box center [90, 137] width 23 height 23
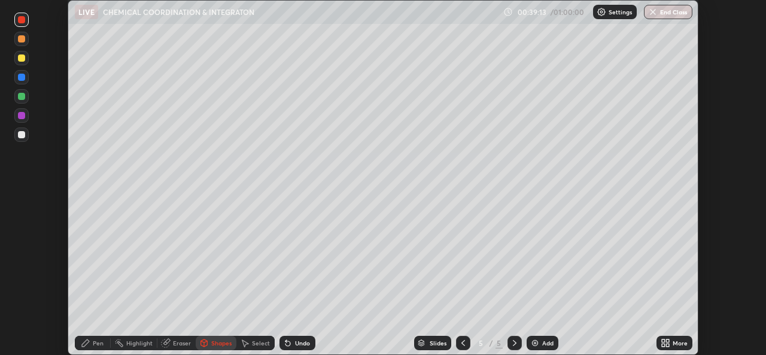
click at [95, 343] on div "Pen" at bounding box center [98, 343] width 11 height 6
click at [210, 345] on div "Shapes" at bounding box center [216, 343] width 41 height 14
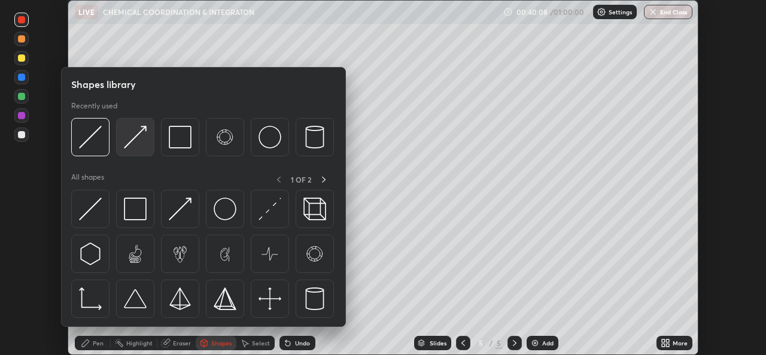
click at [143, 148] on img at bounding box center [135, 137] width 23 height 23
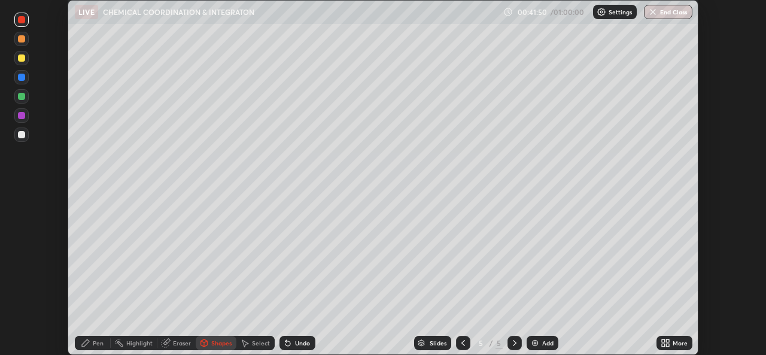
click at [218, 344] on div "Shapes" at bounding box center [221, 343] width 20 height 6
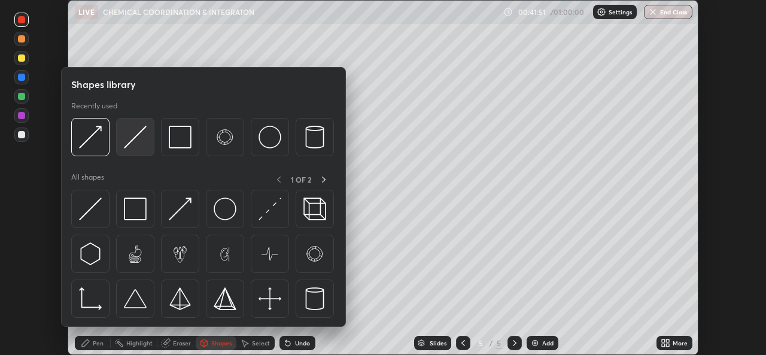
click at [131, 145] on img at bounding box center [135, 137] width 23 height 23
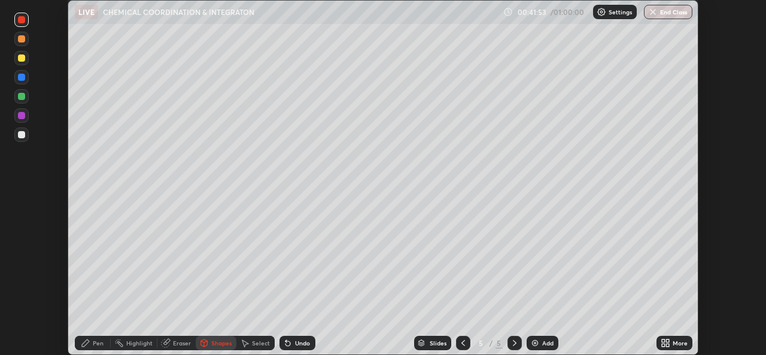
click at [20, 136] on div at bounding box center [21, 134] width 7 height 7
click at [301, 342] on div "Undo" at bounding box center [302, 343] width 15 height 6
click at [99, 344] on div "Pen" at bounding box center [98, 343] width 11 height 6
click at [298, 345] on div "Undo" at bounding box center [302, 343] width 15 height 6
click at [299, 340] on div "Undo" at bounding box center [302, 343] width 15 height 6
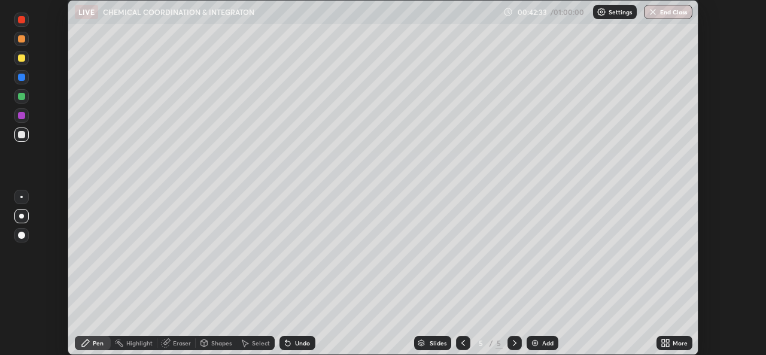
click at [298, 344] on div "Undo" at bounding box center [302, 343] width 15 height 6
click at [299, 343] on div "Undo" at bounding box center [302, 343] width 15 height 6
click at [213, 342] on div "Shapes" at bounding box center [221, 343] width 20 height 6
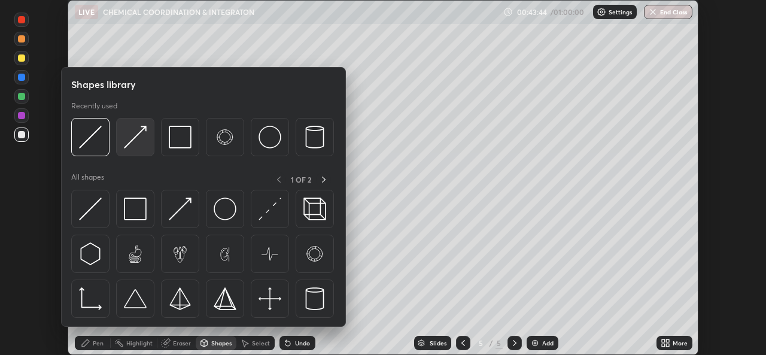
click at [135, 146] on img at bounding box center [135, 137] width 23 height 23
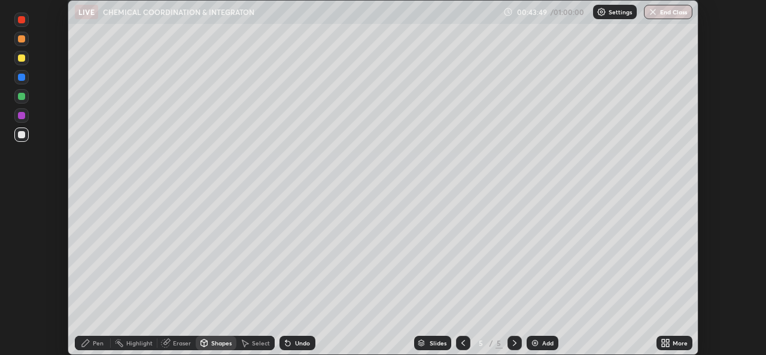
click at [530, 342] on img at bounding box center [535, 343] width 10 height 10
click at [95, 345] on div "Pen" at bounding box center [98, 343] width 11 height 6
click at [292, 343] on div "Undo" at bounding box center [298, 343] width 36 height 14
click at [212, 342] on div "Shapes" at bounding box center [221, 343] width 20 height 6
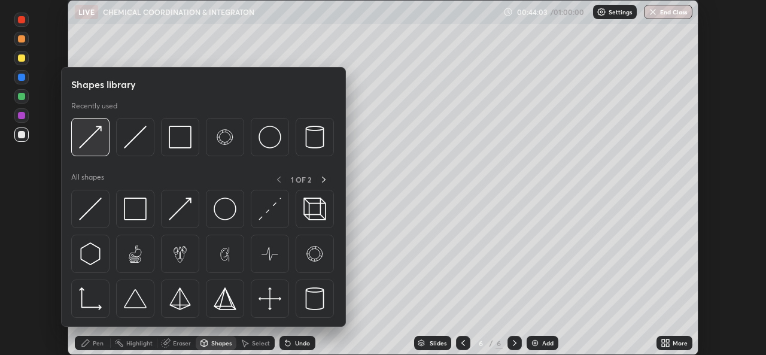
click at [99, 142] on img at bounding box center [90, 137] width 23 height 23
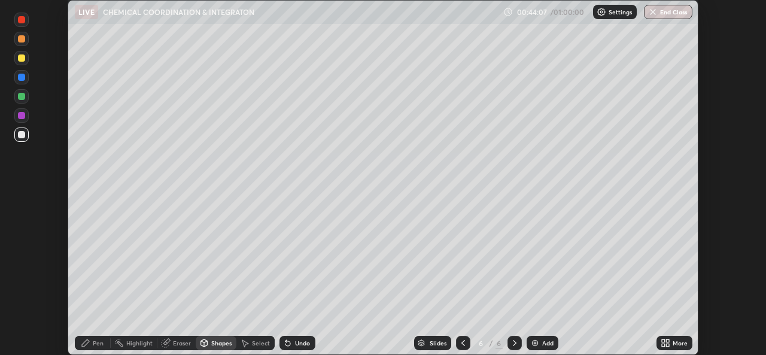
click at [95, 341] on div "Pen" at bounding box center [98, 343] width 11 height 6
click at [22, 96] on div at bounding box center [21, 96] width 7 height 7
click at [22, 76] on div at bounding box center [21, 77] width 7 height 7
click at [23, 58] on div at bounding box center [21, 57] width 7 height 7
click at [296, 345] on div "Undo" at bounding box center [302, 343] width 15 height 6
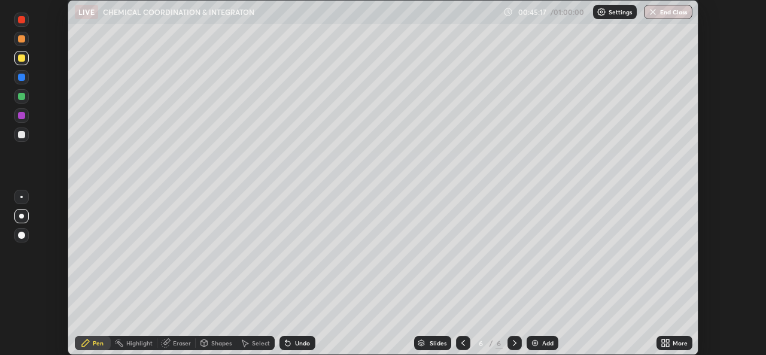
click at [296, 346] on div "Undo" at bounding box center [302, 343] width 15 height 6
click at [295, 345] on div "Undo" at bounding box center [302, 343] width 15 height 6
click at [462, 343] on icon at bounding box center [464, 343] width 10 height 10
click at [20, 99] on div at bounding box center [21, 96] width 7 height 7
click at [214, 342] on div "Shapes" at bounding box center [221, 343] width 20 height 6
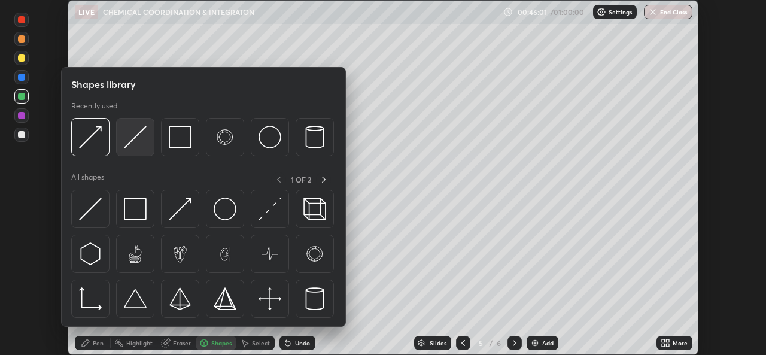
click at [132, 145] on img at bounding box center [135, 137] width 23 height 23
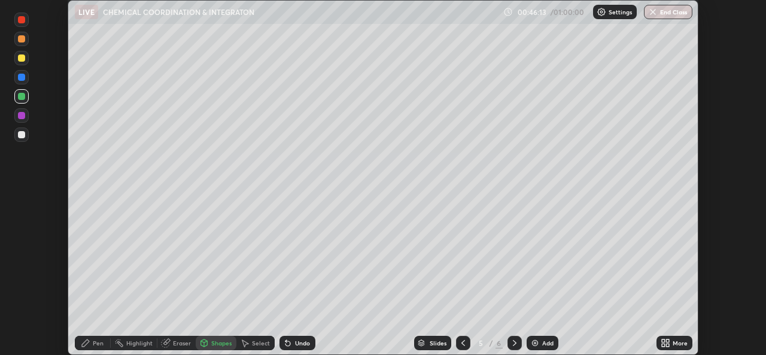
click at [98, 344] on div "Pen" at bounding box center [98, 343] width 11 height 6
click at [186, 341] on div "Eraser" at bounding box center [182, 343] width 18 height 6
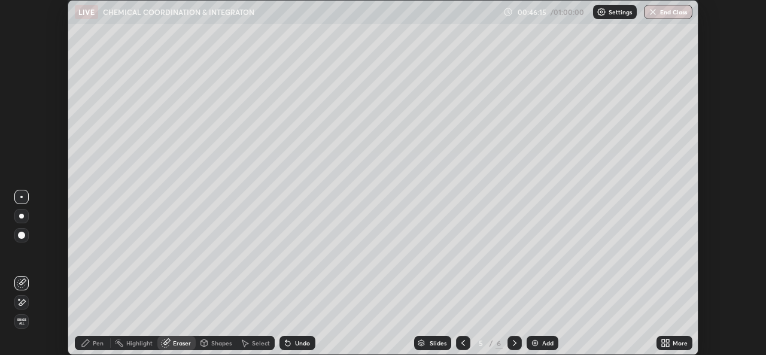
click at [225, 341] on div "Shapes" at bounding box center [221, 343] width 20 height 6
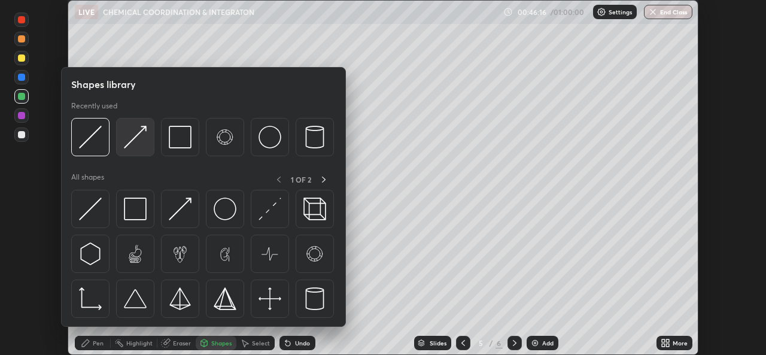
click at [139, 146] on img at bounding box center [135, 137] width 23 height 23
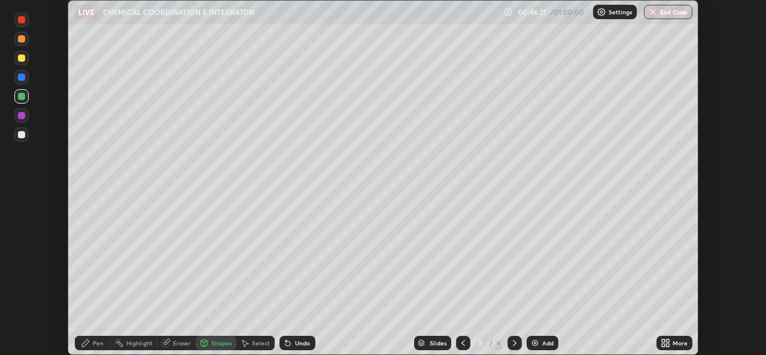
click at [21, 136] on div at bounding box center [21, 134] width 7 height 7
click at [92, 344] on div "Pen" at bounding box center [93, 343] width 36 height 14
click at [513, 344] on icon at bounding box center [515, 343] width 10 height 10
click at [213, 345] on div "Shapes" at bounding box center [221, 343] width 20 height 6
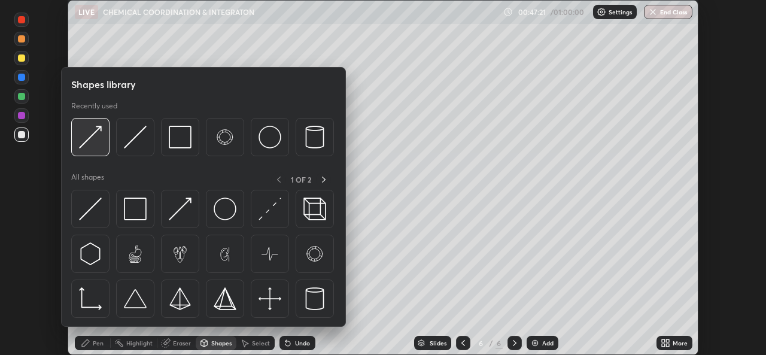
click at [92, 149] on div at bounding box center [90, 137] width 38 height 38
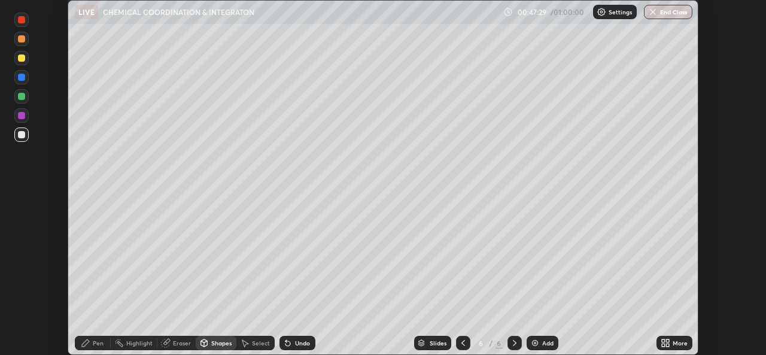
click at [96, 344] on div "Pen" at bounding box center [98, 343] width 11 height 6
click at [22, 97] on div at bounding box center [21, 96] width 7 height 7
click at [221, 341] on div "Shapes" at bounding box center [221, 343] width 20 height 6
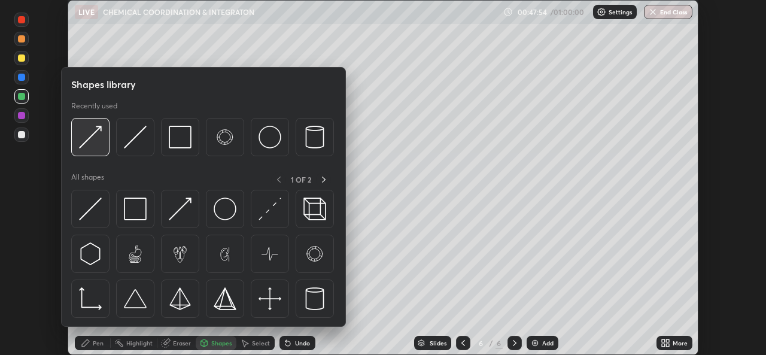
click at [97, 148] on img at bounding box center [90, 137] width 23 height 23
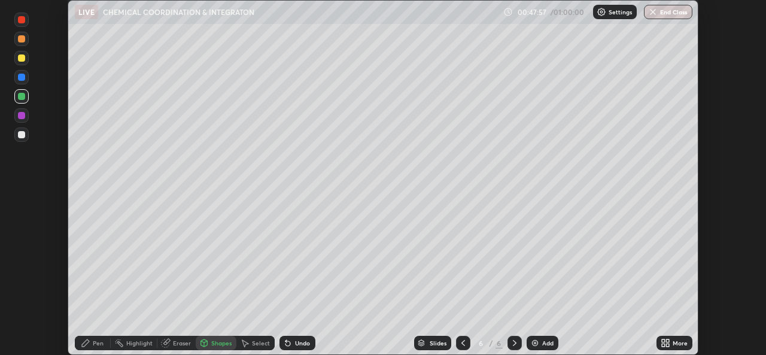
click at [92, 344] on div "Pen" at bounding box center [93, 343] width 36 height 14
click at [19, 76] on div at bounding box center [21, 77] width 7 height 7
click at [20, 58] on div at bounding box center [21, 57] width 7 height 7
click at [23, 39] on div at bounding box center [21, 38] width 7 height 7
click at [465, 341] on icon at bounding box center [464, 343] width 10 height 10
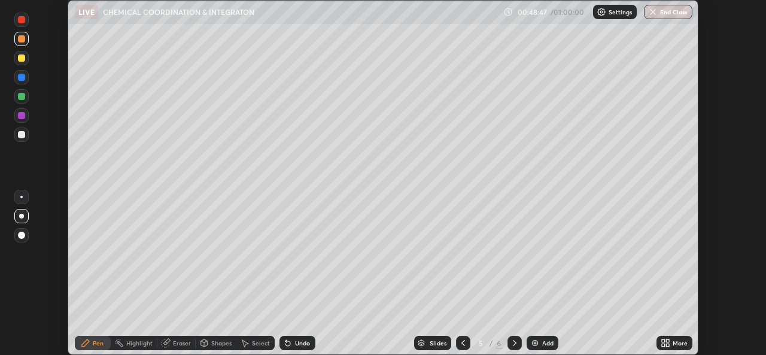
click at [213, 345] on div "Shapes" at bounding box center [221, 343] width 20 height 6
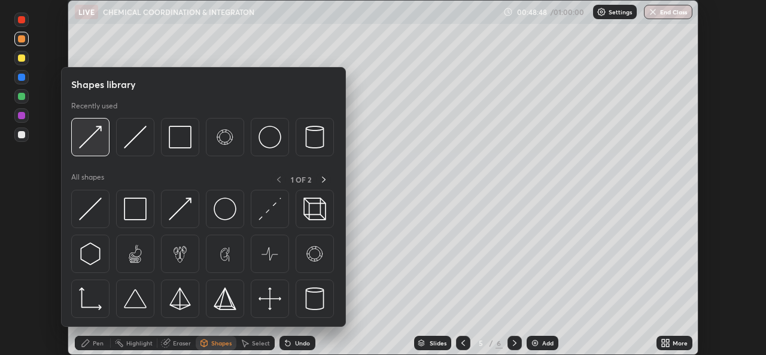
click at [102, 147] on div at bounding box center [90, 137] width 38 height 38
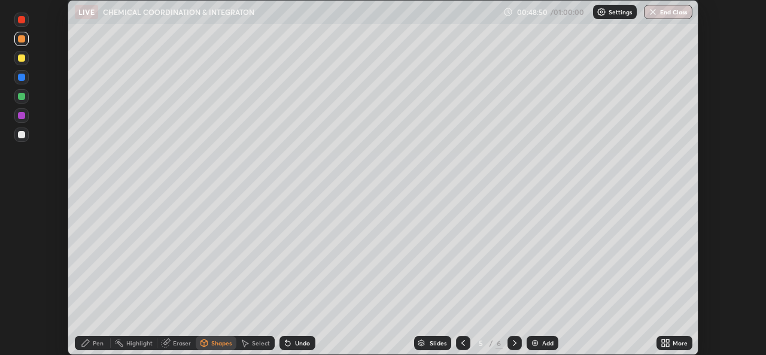
click at [99, 345] on div "Pen" at bounding box center [98, 343] width 11 height 6
click at [207, 344] on icon at bounding box center [204, 343] width 10 height 10
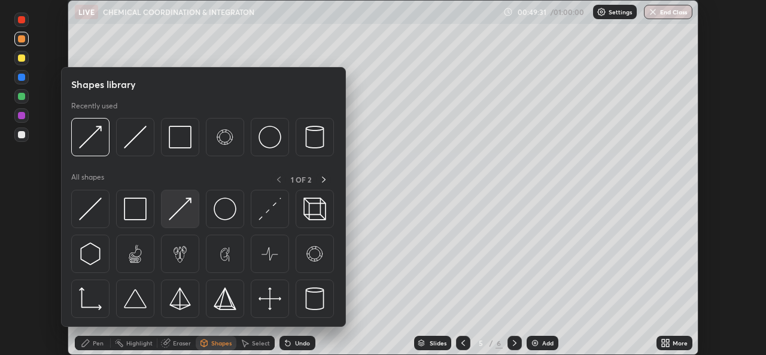
click at [175, 208] on img at bounding box center [180, 209] width 23 height 23
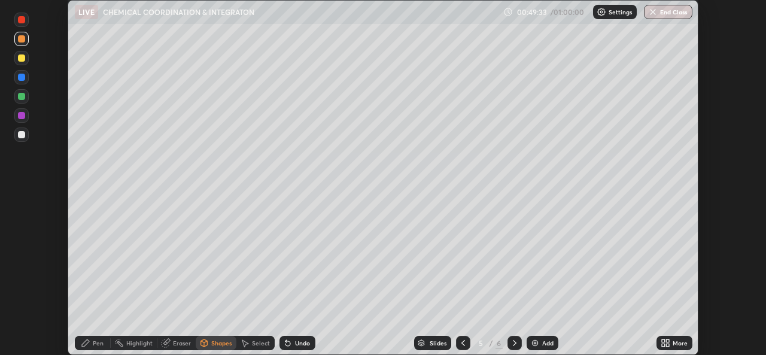
click at [93, 346] on div "Pen" at bounding box center [98, 343] width 11 height 6
click at [207, 341] on icon at bounding box center [204, 343] width 10 height 10
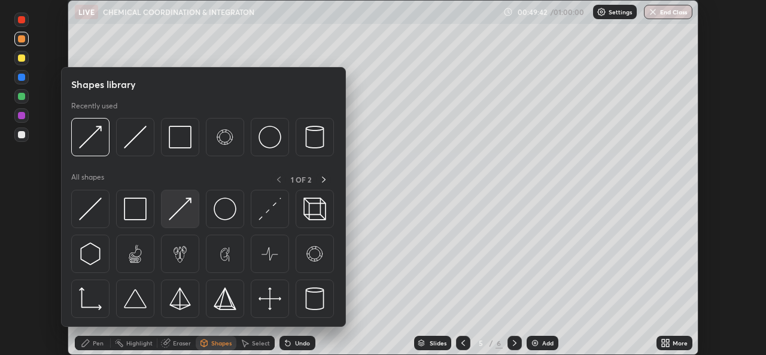
click at [178, 216] on img at bounding box center [180, 209] width 23 height 23
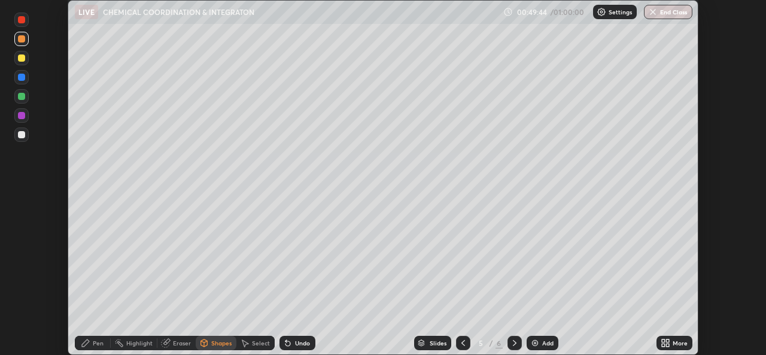
click at [95, 342] on div "Pen" at bounding box center [98, 343] width 11 height 6
click at [513, 341] on icon at bounding box center [515, 343] width 4 height 6
click at [21, 99] on div at bounding box center [21, 96] width 7 height 7
click at [20, 78] on div at bounding box center [21, 77] width 7 height 7
click at [20, 23] on div at bounding box center [21, 19] width 7 height 7
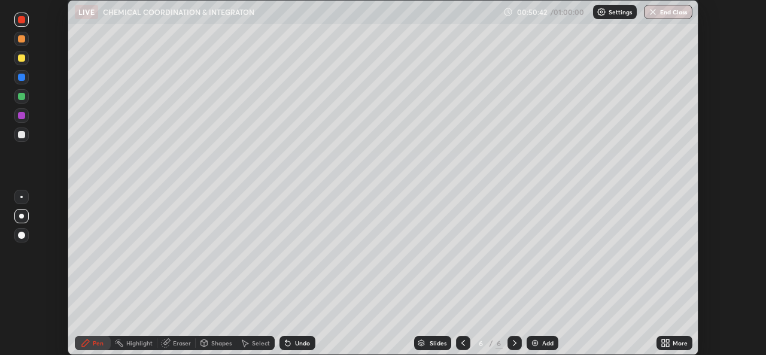
click at [463, 348] on div at bounding box center [463, 343] width 14 height 14
click at [513, 345] on icon at bounding box center [515, 343] width 4 height 6
click at [174, 341] on div "Eraser" at bounding box center [182, 343] width 18 height 6
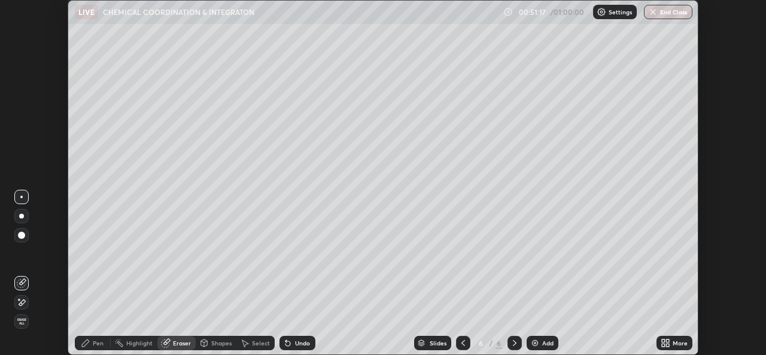
click at [89, 339] on icon at bounding box center [86, 343] width 10 height 10
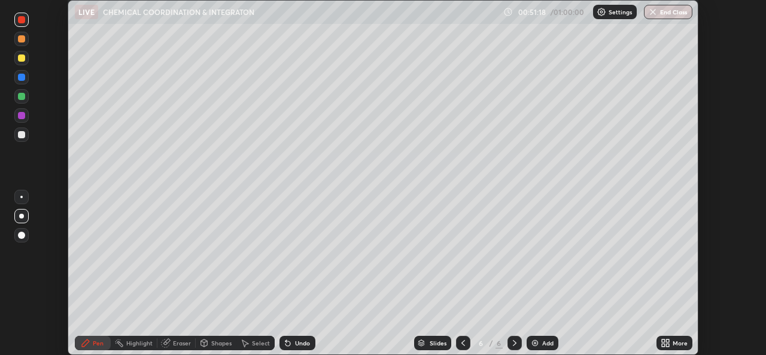
click at [214, 345] on div "Shapes" at bounding box center [221, 343] width 20 height 6
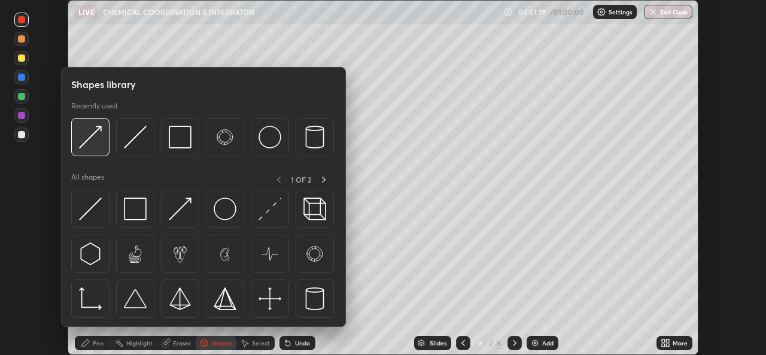
click at [93, 145] on img at bounding box center [90, 137] width 23 height 23
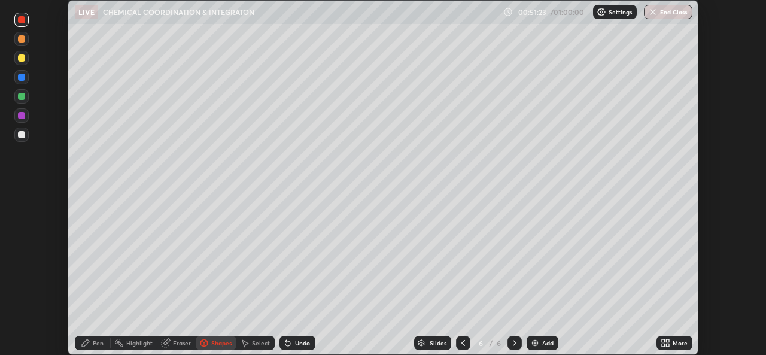
click at [96, 348] on div "Pen" at bounding box center [93, 343] width 36 height 14
click at [18, 136] on div at bounding box center [21, 134] width 7 height 7
click at [214, 340] on div "Shapes" at bounding box center [221, 343] width 20 height 6
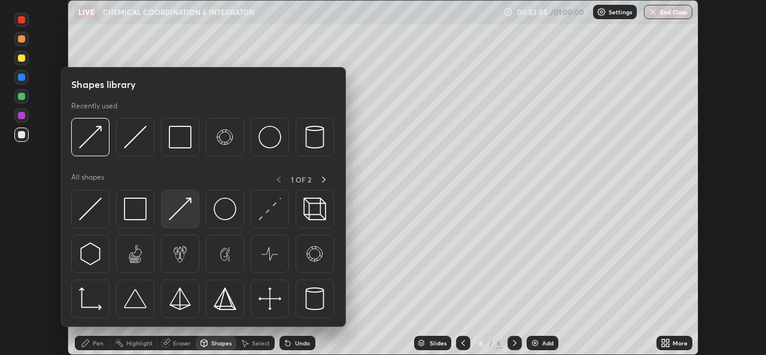
click at [185, 213] on img at bounding box center [180, 209] width 23 height 23
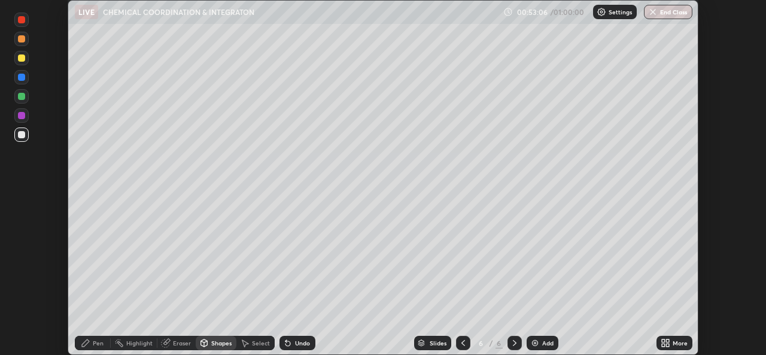
click at [99, 344] on div "Pen" at bounding box center [98, 343] width 11 height 6
click at [19, 77] on div at bounding box center [21, 77] width 7 height 7
click at [210, 342] on div "Shapes" at bounding box center [216, 343] width 41 height 14
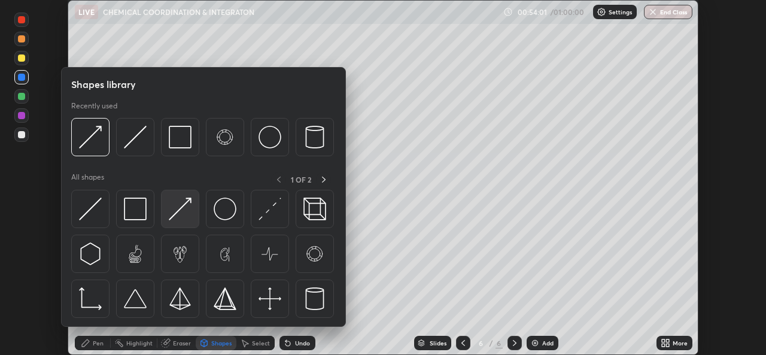
click at [177, 220] on img at bounding box center [180, 209] width 23 height 23
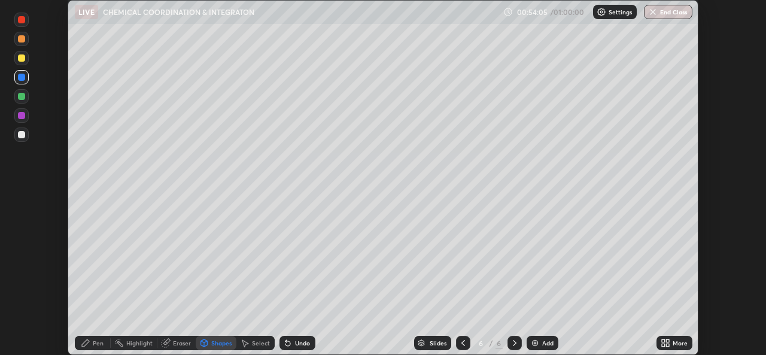
click at [295, 346] on div "Undo" at bounding box center [302, 343] width 15 height 6
click at [93, 343] on div "Pen" at bounding box center [98, 343] width 11 height 6
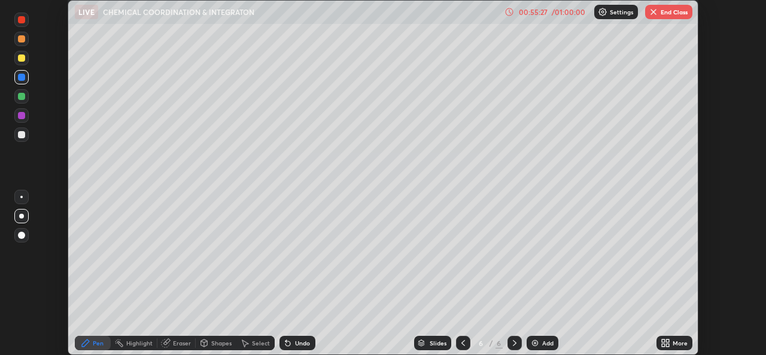
click at [532, 344] on img at bounding box center [535, 343] width 10 height 10
click at [212, 346] on div "Shapes" at bounding box center [221, 343] width 20 height 6
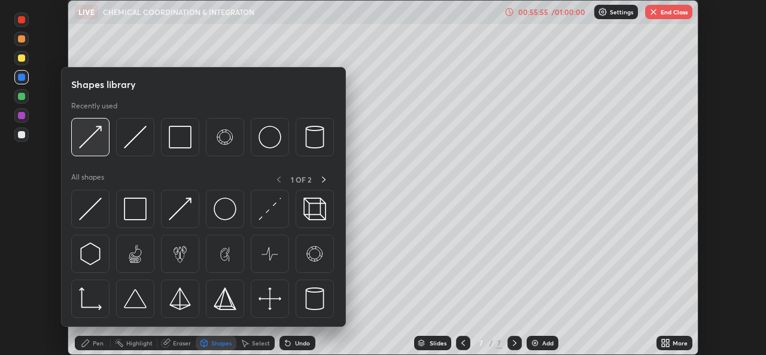
click at [105, 151] on div at bounding box center [90, 137] width 38 height 38
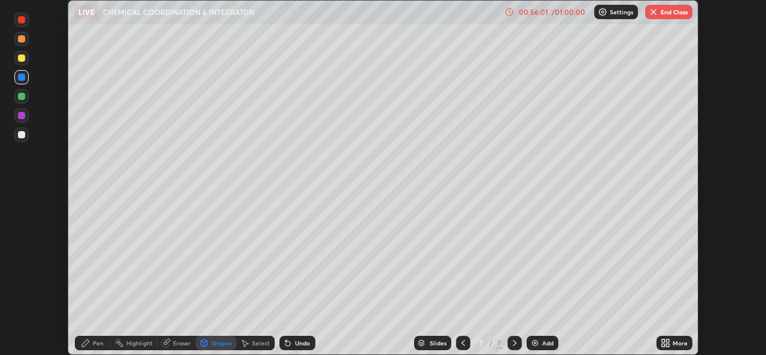
click at [176, 346] on div "Eraser" at bounding box center [182, 343] width 18 height 6
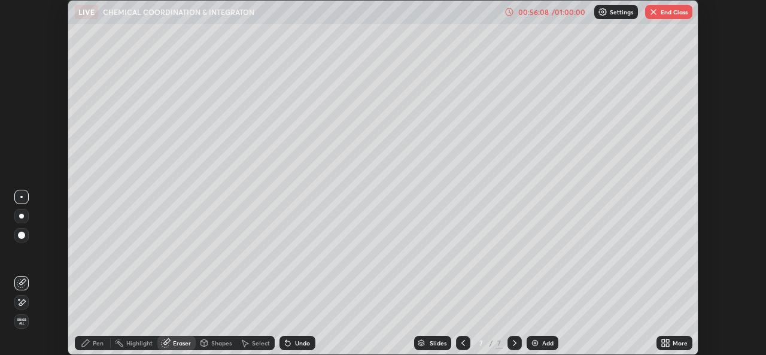
click at [91, 347] on div "Pen" at bounding box center [93, 343] width 36 height 14
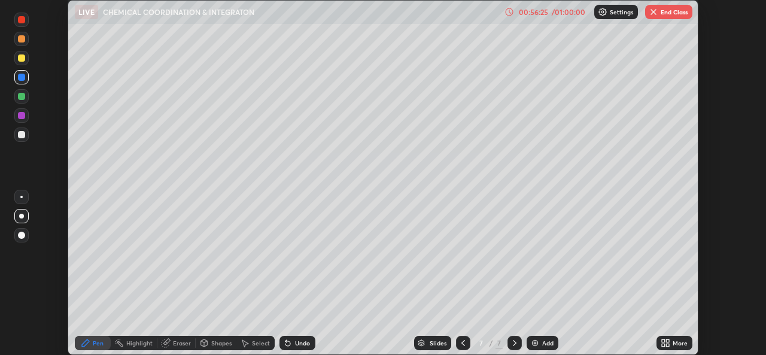
click at [219, 342] on div "Shapes" at bounding box center [221, 343] width 20 height 6
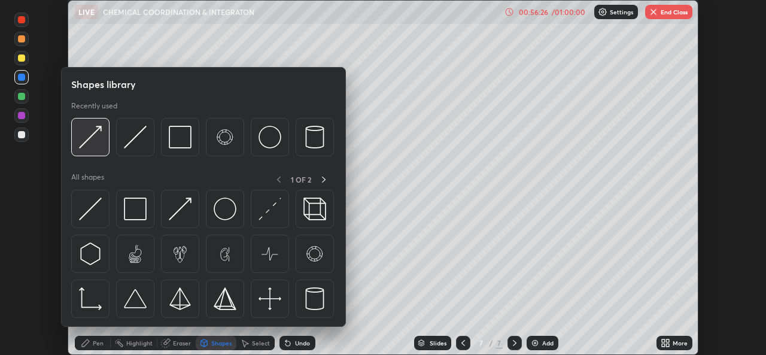
click at [93, 145] on img at bounding box center [90, 137] width 23 height 23
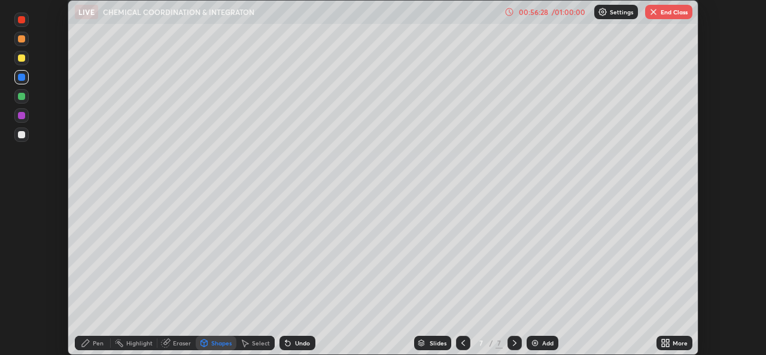
click at [92, 345] on div "Pen" at bounding box center [93, 343] width 36 height 14
click at [23, 59] on div at bounding box center [21, 57] width 7 height 7
click at [21, 83] on div at bounding box center [21, 77] width 14 height 14
click at [219, 340] on div "Shapes" at bounding box center [221, 343] width 20 height 6
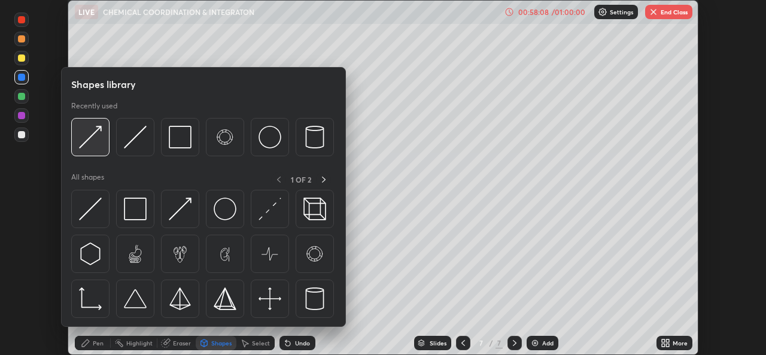
click at [105, 145] on div at bounding box center [90, 137] width 38 height 38
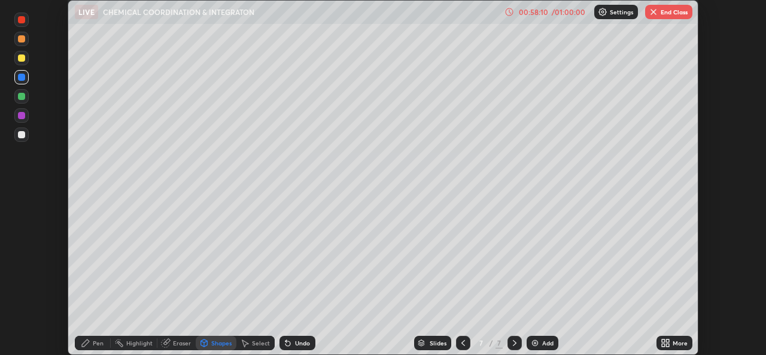
click at [101, 342] on div "Pen" at bounding box center [98, 343] width 11 height 6
click at [24, 136] on div at bounding box center [21, 134] width 7 height 7
click at [22, 76] on div at bounding box center [21, 77] width 7 height 7
click at [22, 58] on div at bounding box center [21, 57] width 7 height 7
click at [22, 20] on div at bounding box center [21, 19] width 7 height 7
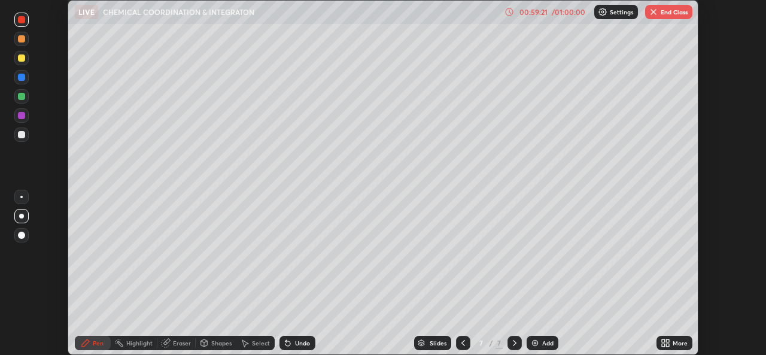
click at [295, 344] on div "Undo" at bounding box center [302, 343] width 15 height 6
click at [295, 346] on div "Undo" at bounding box center [302, 343] width 15 height 6
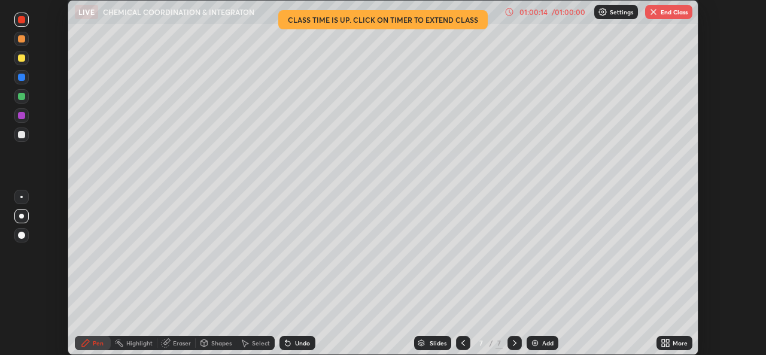
click at [221, 344] on div "Shapes" at bounding box center [221, 343] width 20 height 6
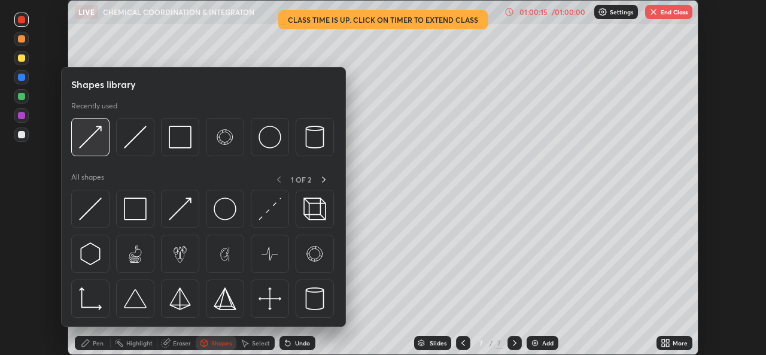
click at [99, 151] on div at bounding box center [90, 137] width 38 height 38
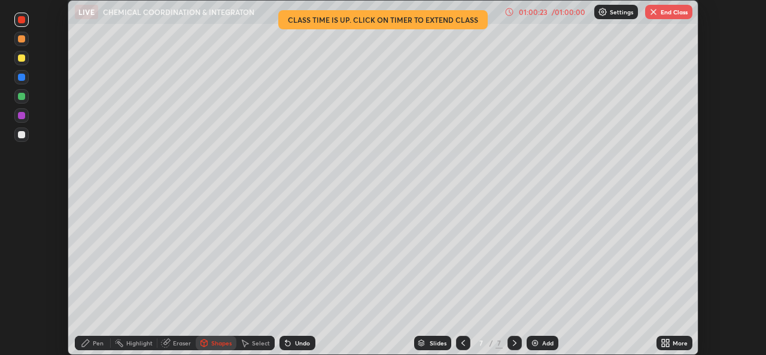
click at [94, 344] on div "Pen" at bounding box center [98, 343] width 11 height 6
click at [666, 14] on button "End Class" at bounding box center [668, 12] width 47 height 14
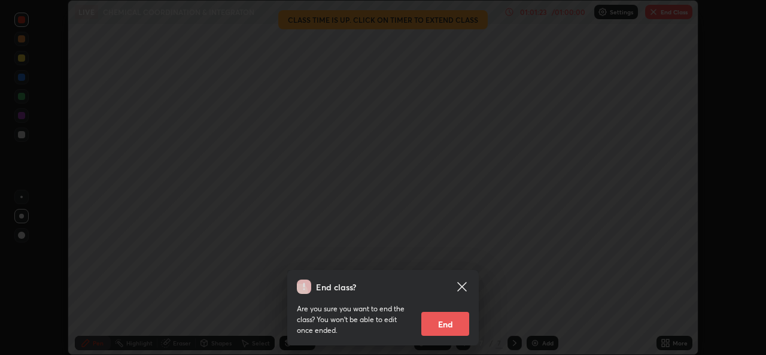
click at [453, 328] on button "End" at bounding box center [446, 324] width 48 height 24
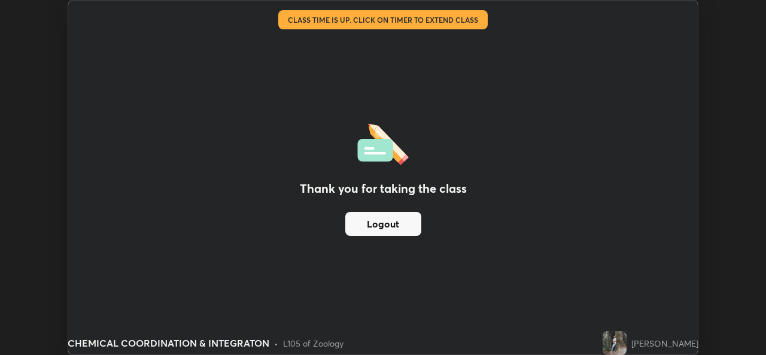
click at [402, 223] on button "Logout" at bounding box center [383, 224] width 76 height 24
click at [401, 226] on button "Logout" at bounding box center [383, 224] width 76 height 24
